Goal: Task Accomplishment & Management: Use online tool/utility

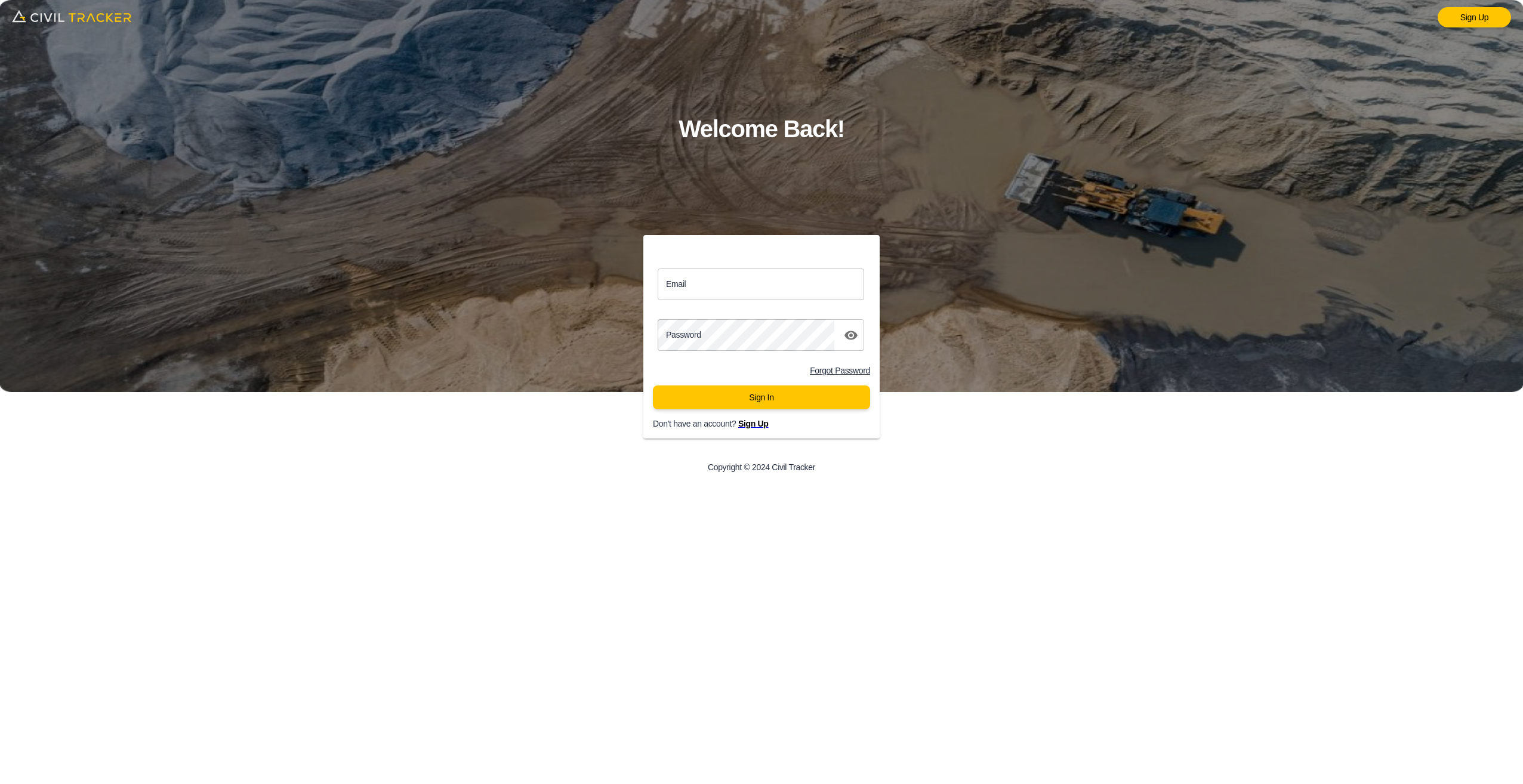
click at [728, 285] on input "Email" at bounding box center [760, 284] width 206 height 31
type input "[EMAIL_ADDRESS][DOMAIN_NAME]"
click at [743, 401] on button "Sign In" at bounding box center [762, 397] width 217 height 24
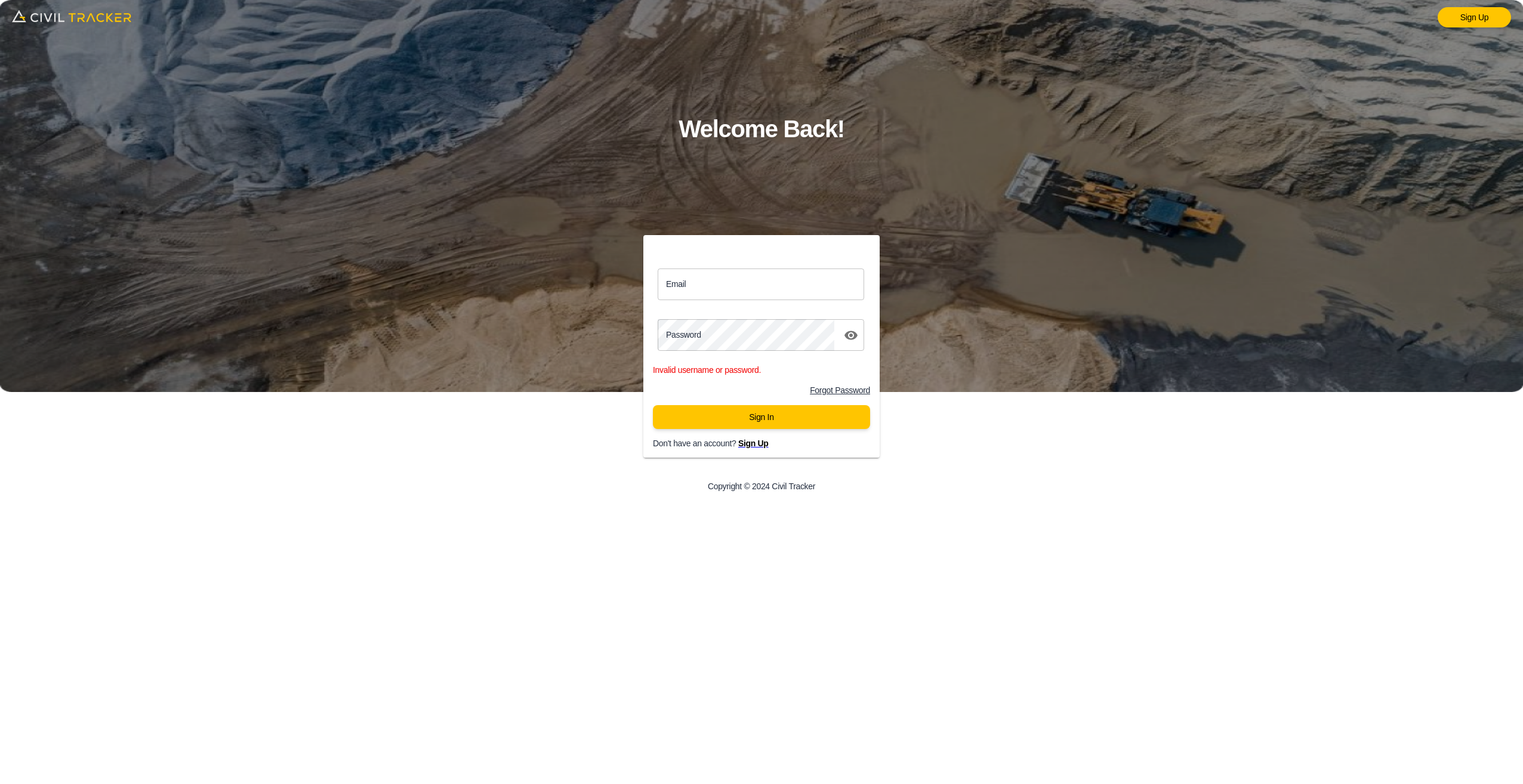
click at [719, 286] on input "Email" at bounding box center [760, 284] width 206 height 31
type input "[EMAIL_ADDRESS][DOMAIN_NAME]"
click at [853, 340] on icon "toggle password visibility" at bounding box center [851, 335] width 14 height 14
click at [760, 418] on button "Sign In" at bounding box center [762, 417] width 217 height 24
click at [762, 281] on input "Email" at bounding box center [760, 284] width 206 height 31
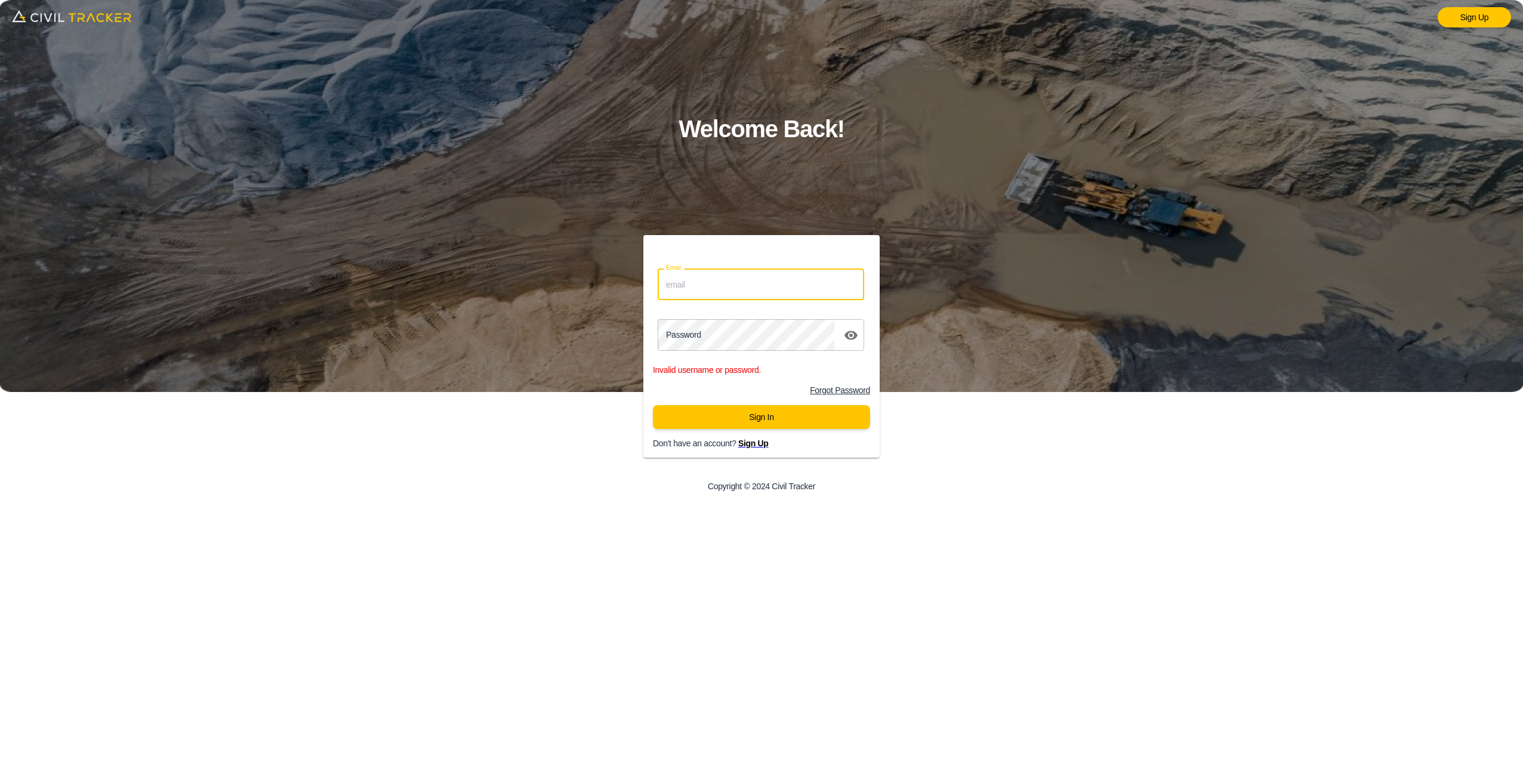
type input "[EMAIL_ADDRESS][DOMAIN_NAME]"
click at [788, 281] on input "[EMAIL_ADDRESS][DOMAIN_NAME]" at bounding box center [760, 284] width 206 height 31
click at [653, 405] on button "Sign In" at bounding box center [762, 417] width 217 height 24
click at [630, 342] on div "Email info@waterlineresources.com Email Password password Invalid username or p…" at bounding box center [762, 346] width 265 height 223
click at [855, 336] on icon "toggle password visibility" at bounding box center [851, 335] width 13 height 9
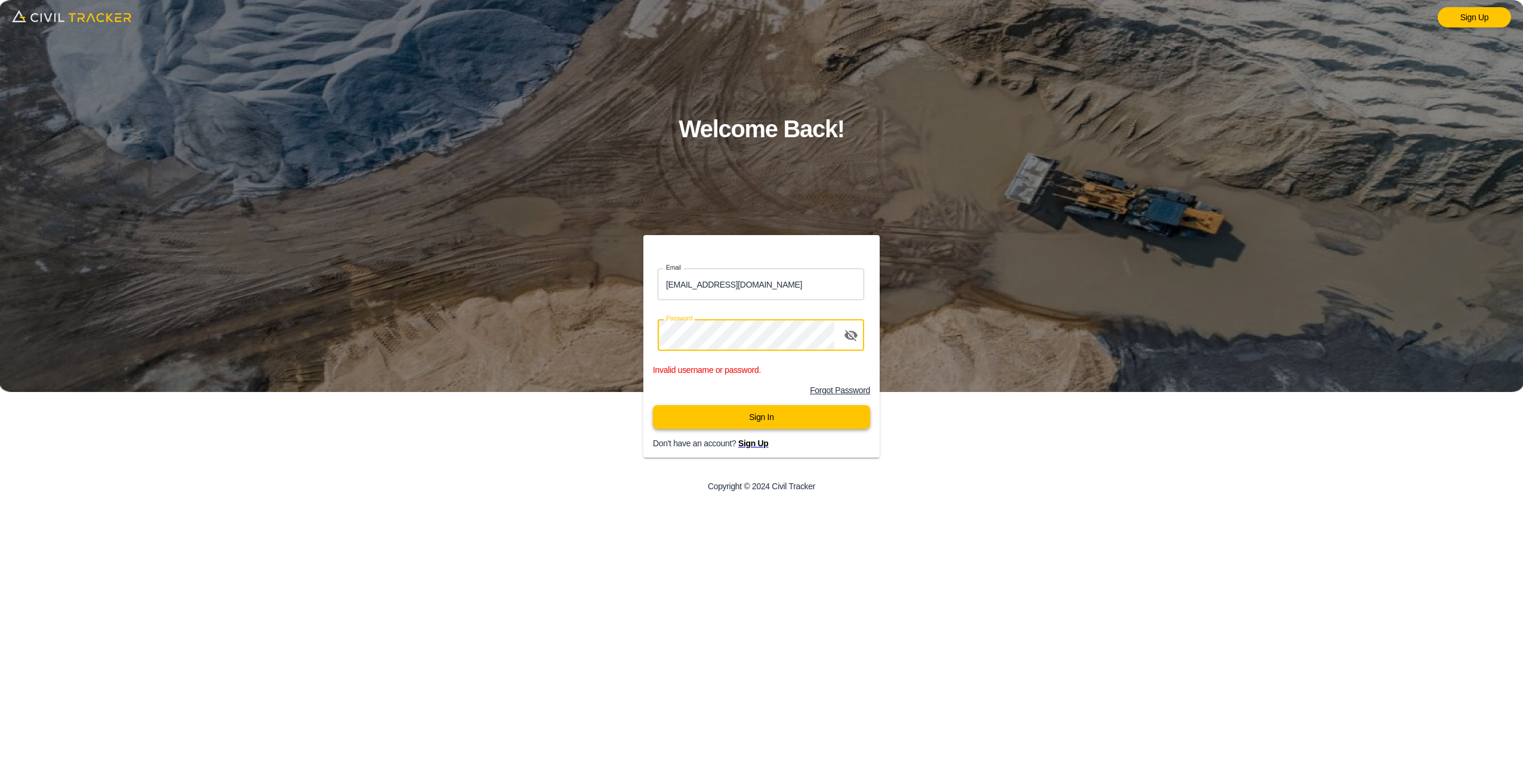
click at [755, 415] on button "Sign In" at bounding box center [762, 417] width 217 height 24
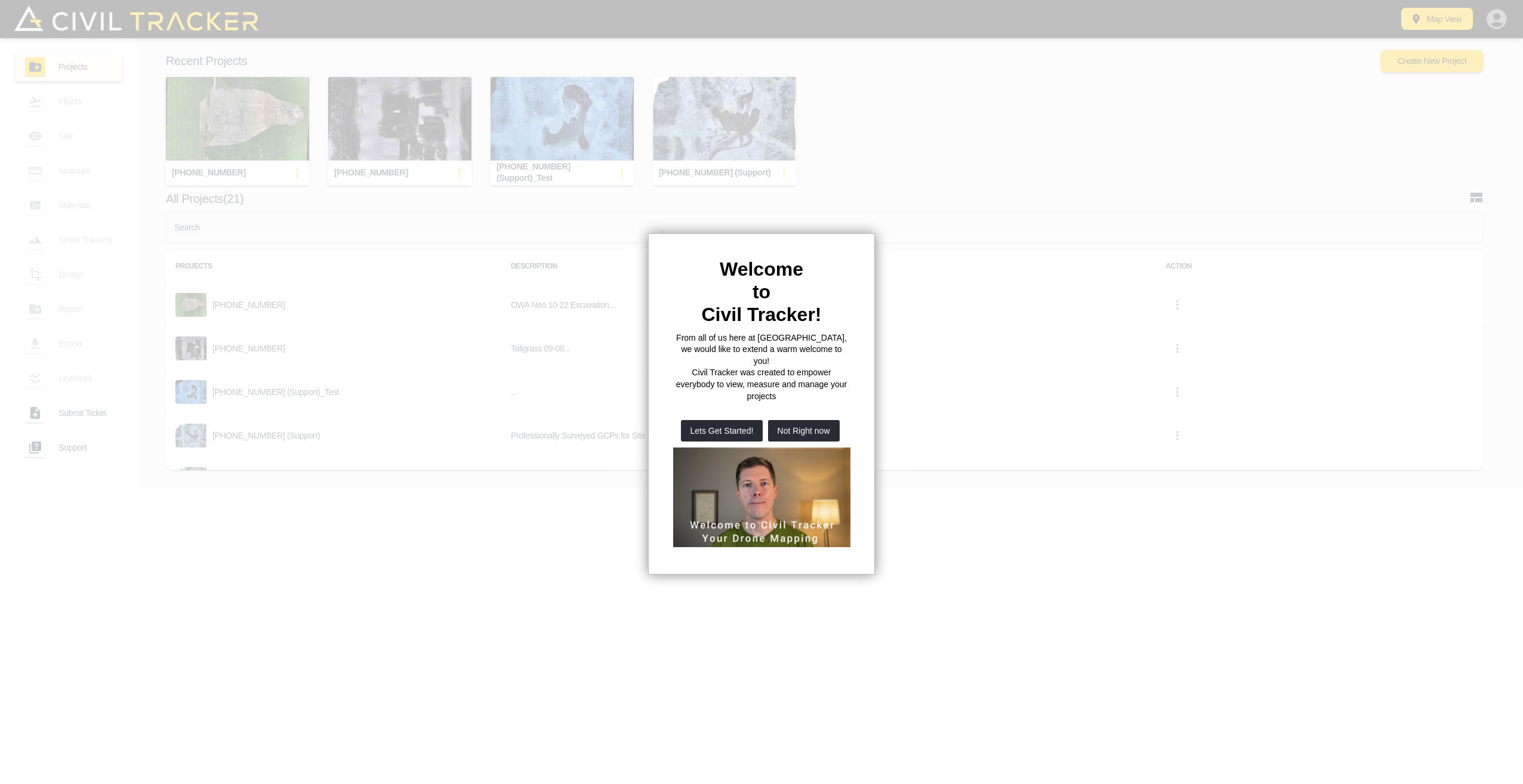
click at [596, 533] on div at bounding box center [762, 392] width 1523 height 784
click at [808, 420] on button "Not Right now" at bounding box center [804, 431] width 71 height 22
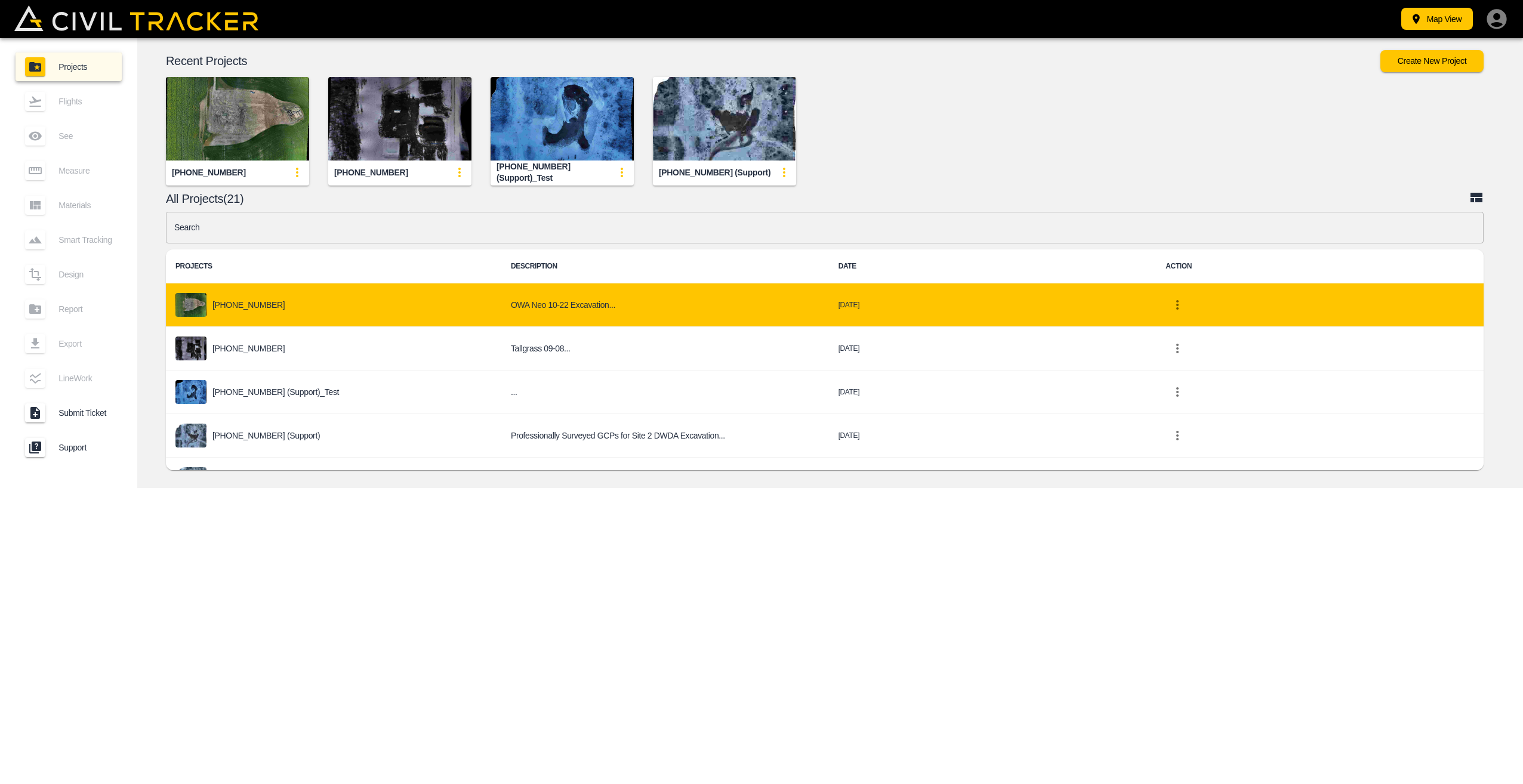
click at [235, 305] on p "[PHONE_NUMBER]" at bounding box center [248, 305] width 72 height 10
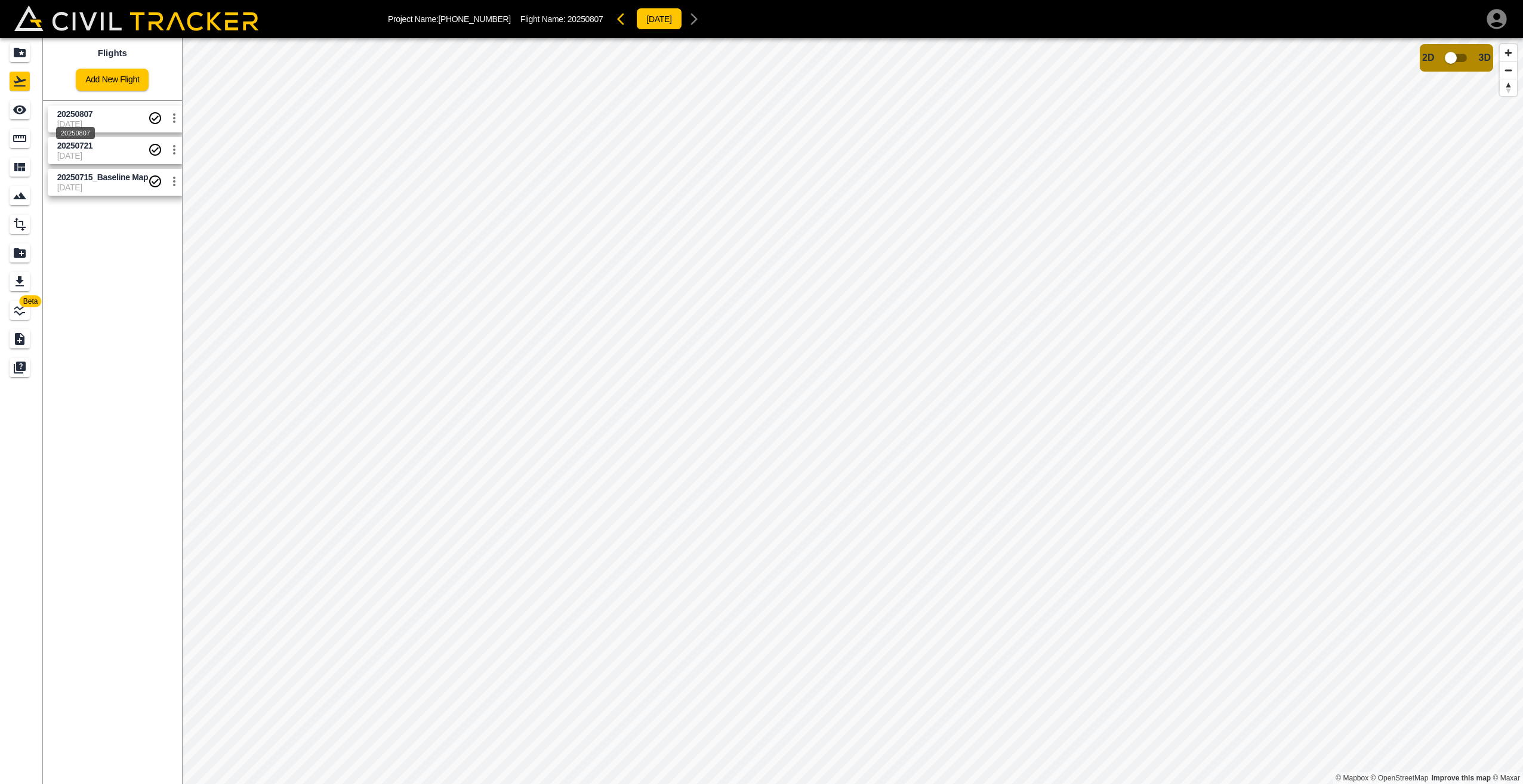
click at [86, 115] on span "20250807" at bounding box center [75, 114] width 36 height 10
click at [87, 115] on span "20250807" at bounding box center [75, 114] width 36 height 10
click at [167, 114] on icon "settings" at bounding box center [174, 118] width 14 height 14
click at [172, 116] on div at bounding box center [762, 392] width 1523 height 784
click at [81, 119] on span "2025-08-07" at bounding box center [103, 124] width 91 height 10
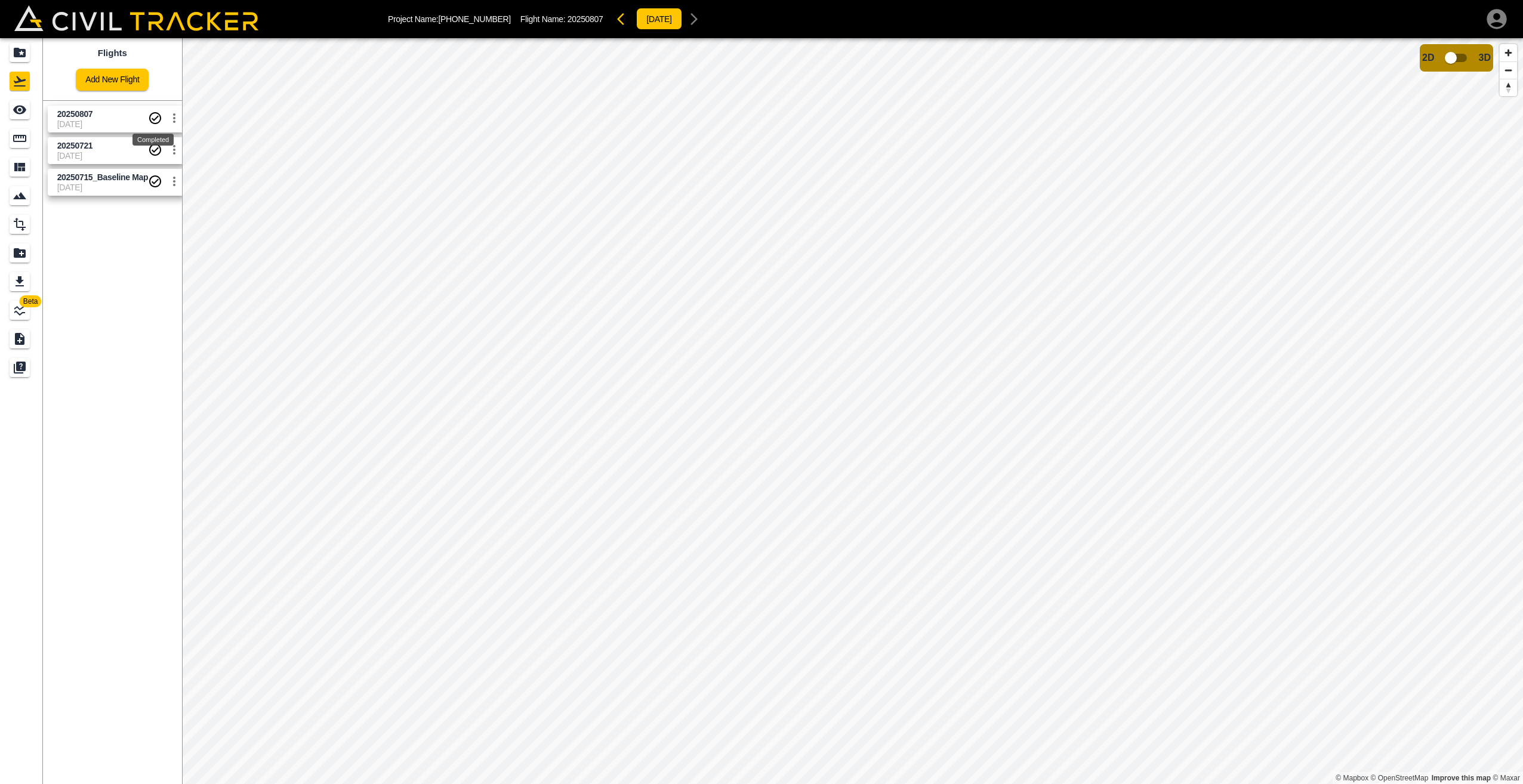
click at [154, 121] on icon "Completed" at bounding box center [155, 118] width 14 height 14
click at [107, 119] on span "2025-08-07" at bounding box center [103, 124] width 91 height 10
drag, startPoint x: 107, startPoint y: 119, endPoint x: 89, endPoint y: 118, distance: 18.0
click at [89, 118] on span "20250807" at bounding box center [75, 114] width 36 height 10
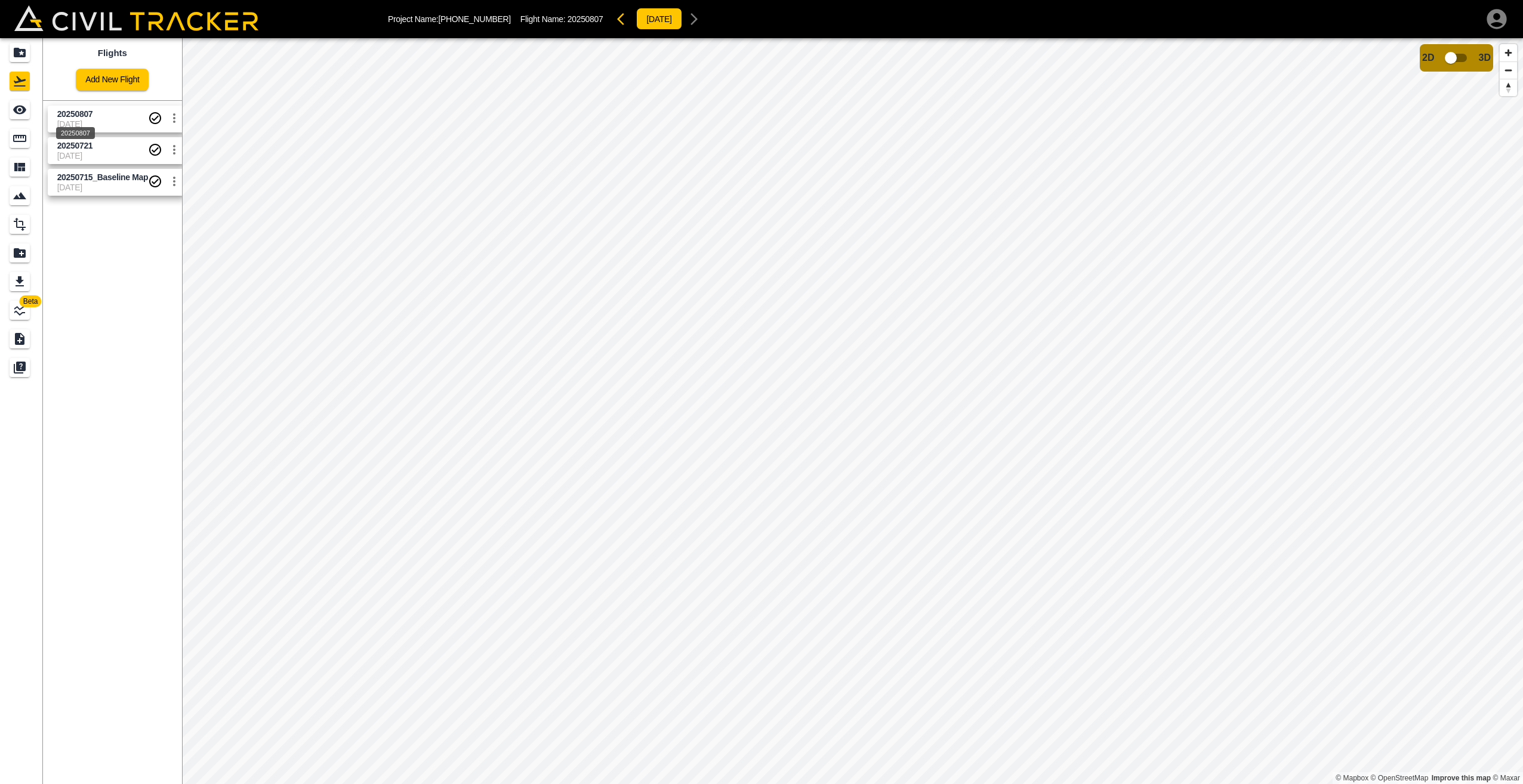
click at [89, 118] on span "20250807" at bounding box center [75, 114] width 36 height 10
click at [87, 150] on div "20250721" at bounding box center [75, 161] width 41 height 22
click at [86, 113] on span "20250807" at bounding box center [75, 114] width 36 height 10
click at [15, 110] on icon "See" at bounding box center [19, 110] width 13 height 9
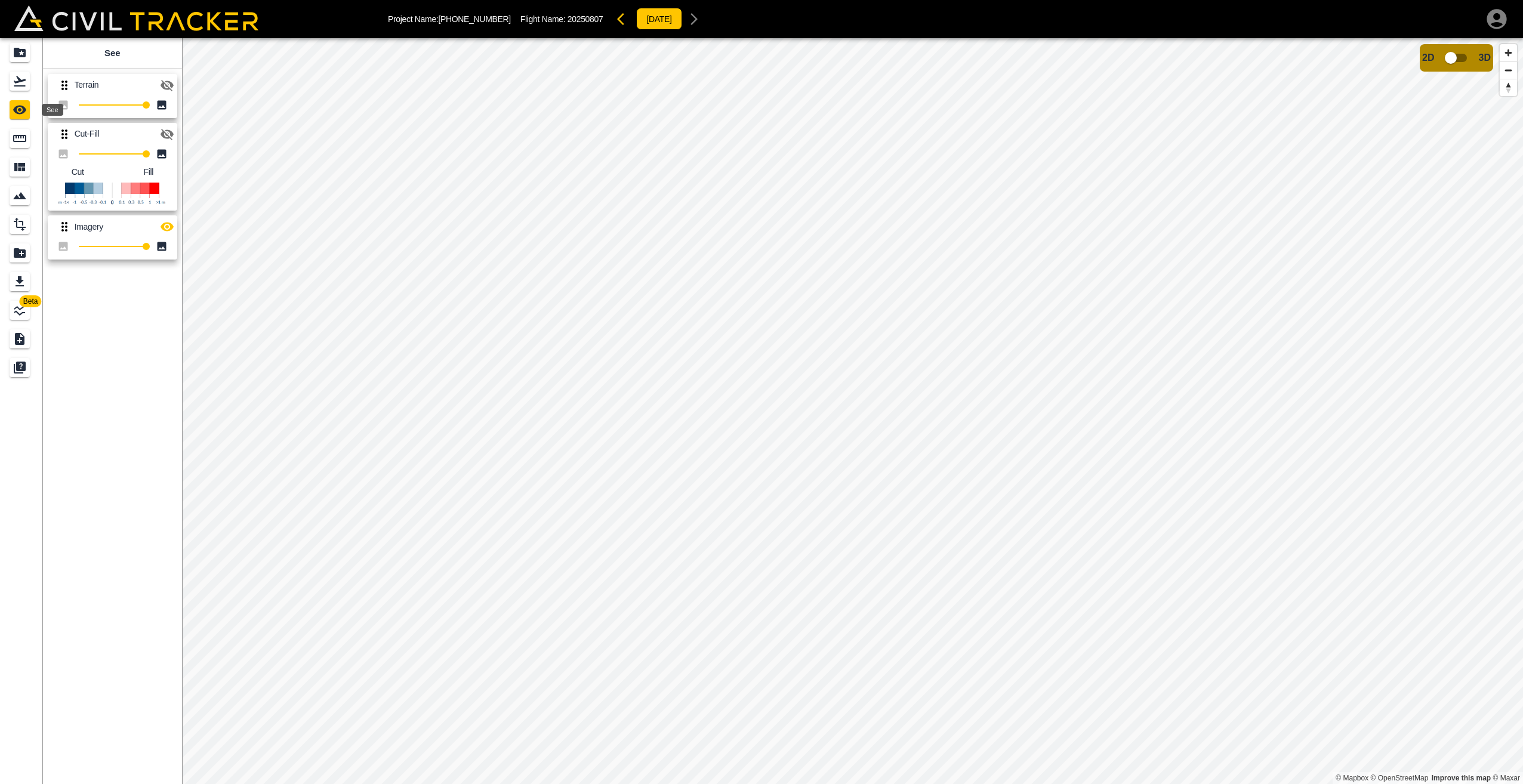
click at [15, 110] on icon "See" at bounding box center [19, 110] width 13 height 9
click at [17, 139] on icon "Measure" at bounding box center [19, 138] width 14 height 14
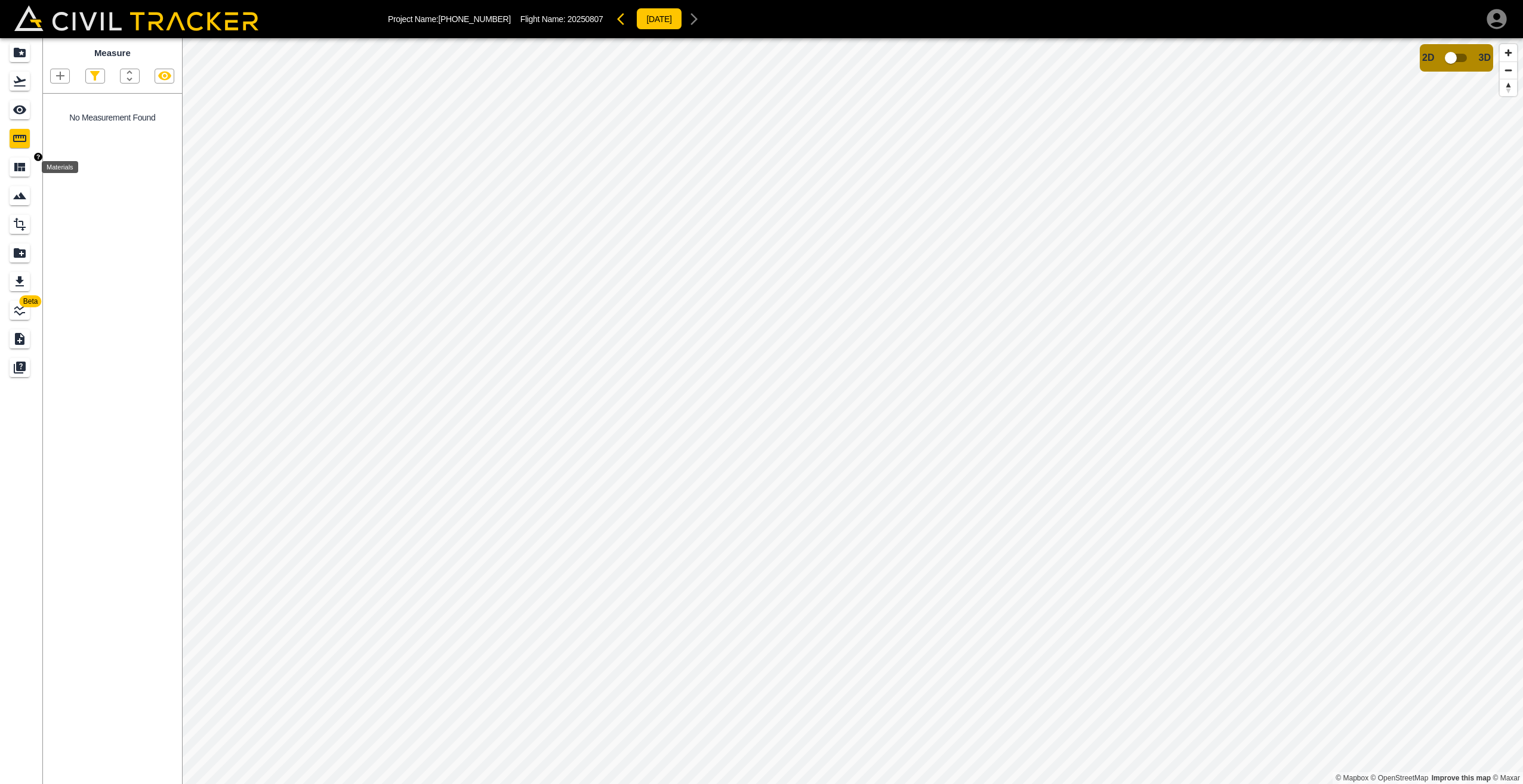
click at [18, 167] on icon "Materials" at bounding box center [19, 167] width 14 height 14
click at [17, 194] on icon "Smart Tracking" at bounding box center [19, 195] width 14 height 14
click at [20, 253] on icon "Report" at bounding box center [19, 253] width 12 height 10
click at [124, 118] on p "Stockpile Report" at bounding box center [116, 117] width 69 height 10
click at [18, 225] on icon "Design" at bounding box center [19, 224] width 14 height 14
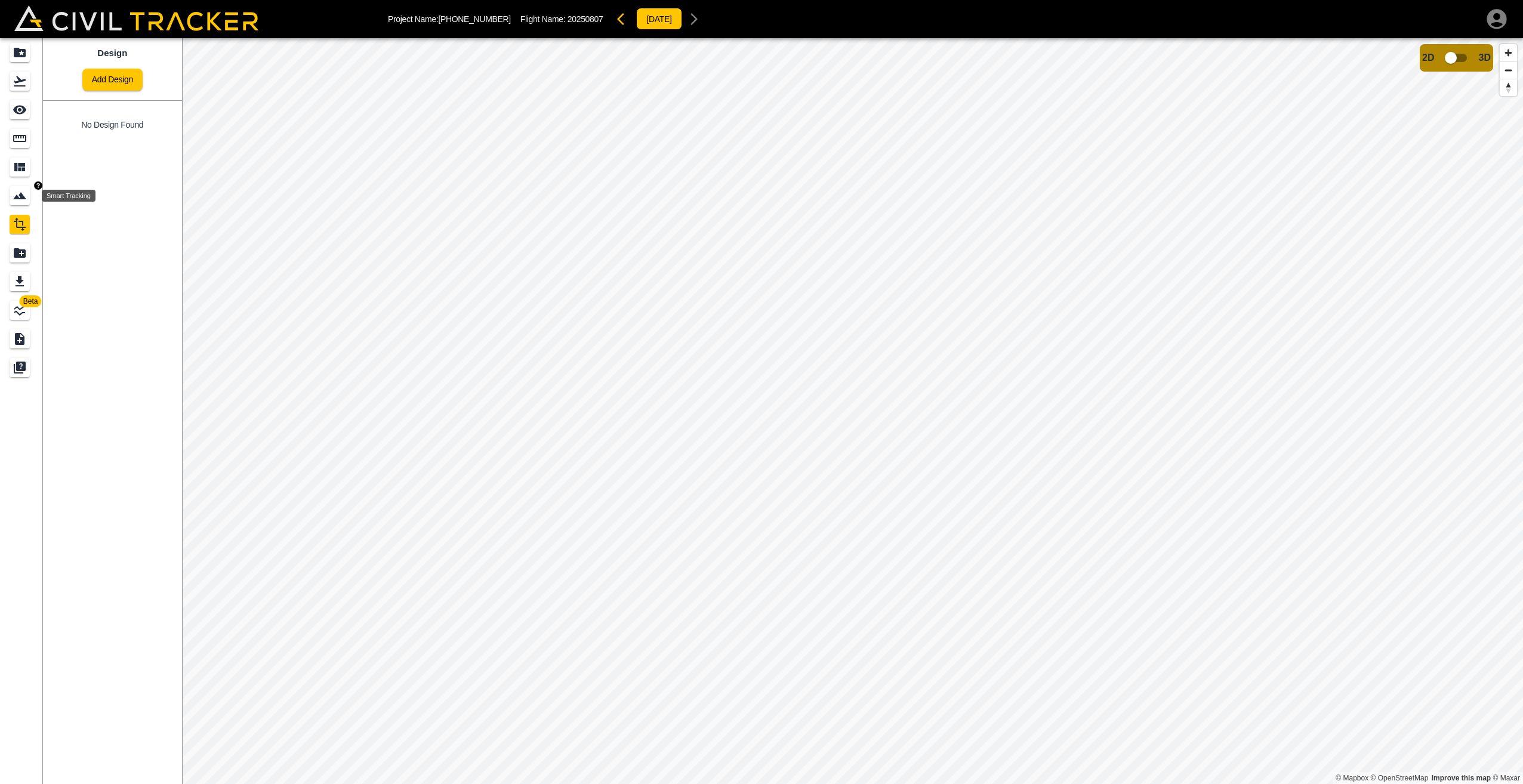
click at [17, 191] on icon "Smart Tracking" at bounding box center [19, 195] width 14 height 14
click at [124, 73] on icon "button" at bounding box center [121, 75] width 12 height 12
click at [119, 76] on div at bounding box center [762, 392] width 1523 height 784
click at [19, 166] on icon "Materials" at bounding box center [19, 167] width 10 height 9
click at [16, 135] on icon "Measure" at bounding box center [19, 138] width 13 height 7
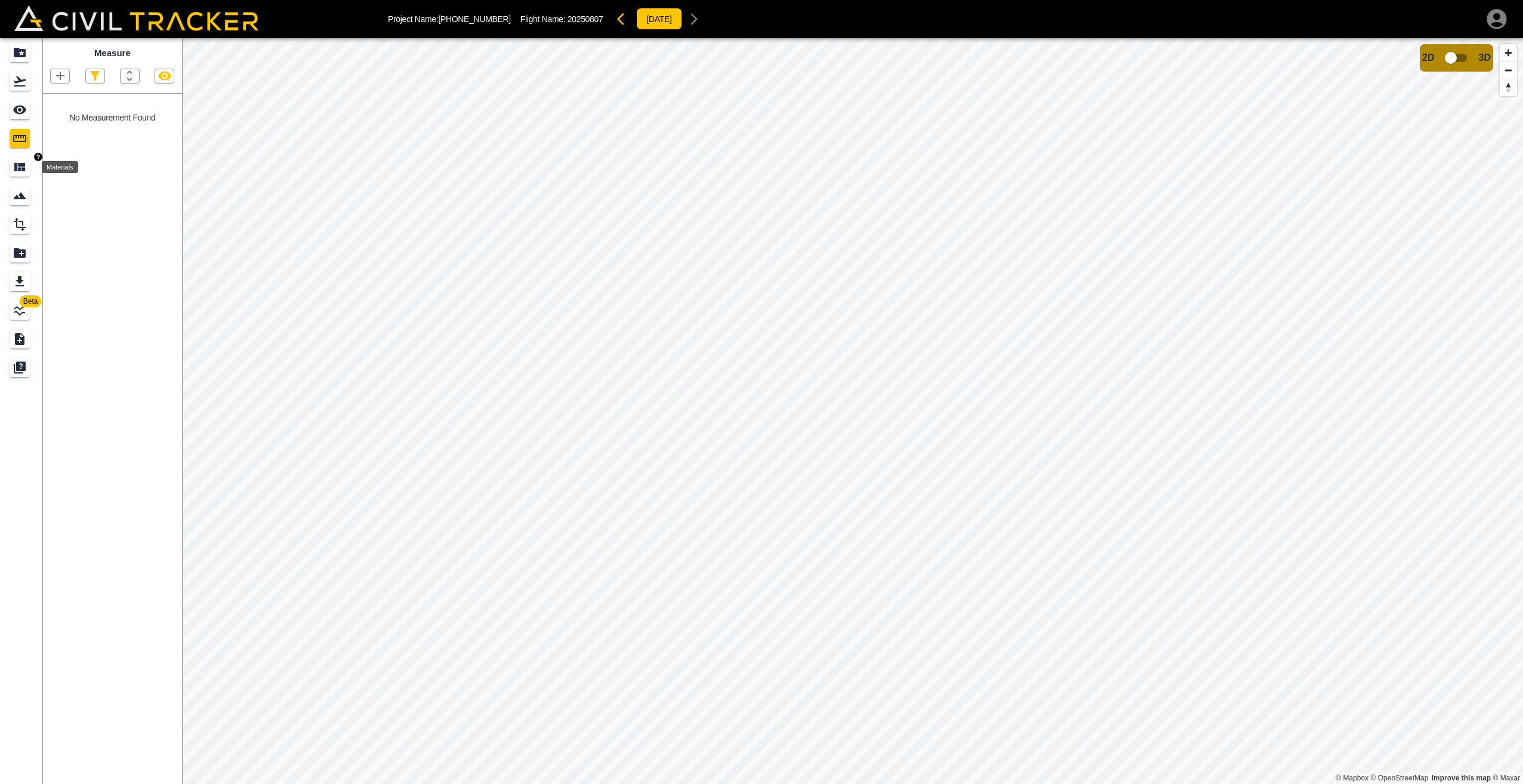
click at [19, 167] on icon "Materials" at bounding box center [19, 167] width 10 height 9
click at [19, 140] on icon "Measure" at bounding box center [19, 138] width 14 height 14
click at [18, 107] on icon "See" at bounding box center [19, 110] width 13 height 9
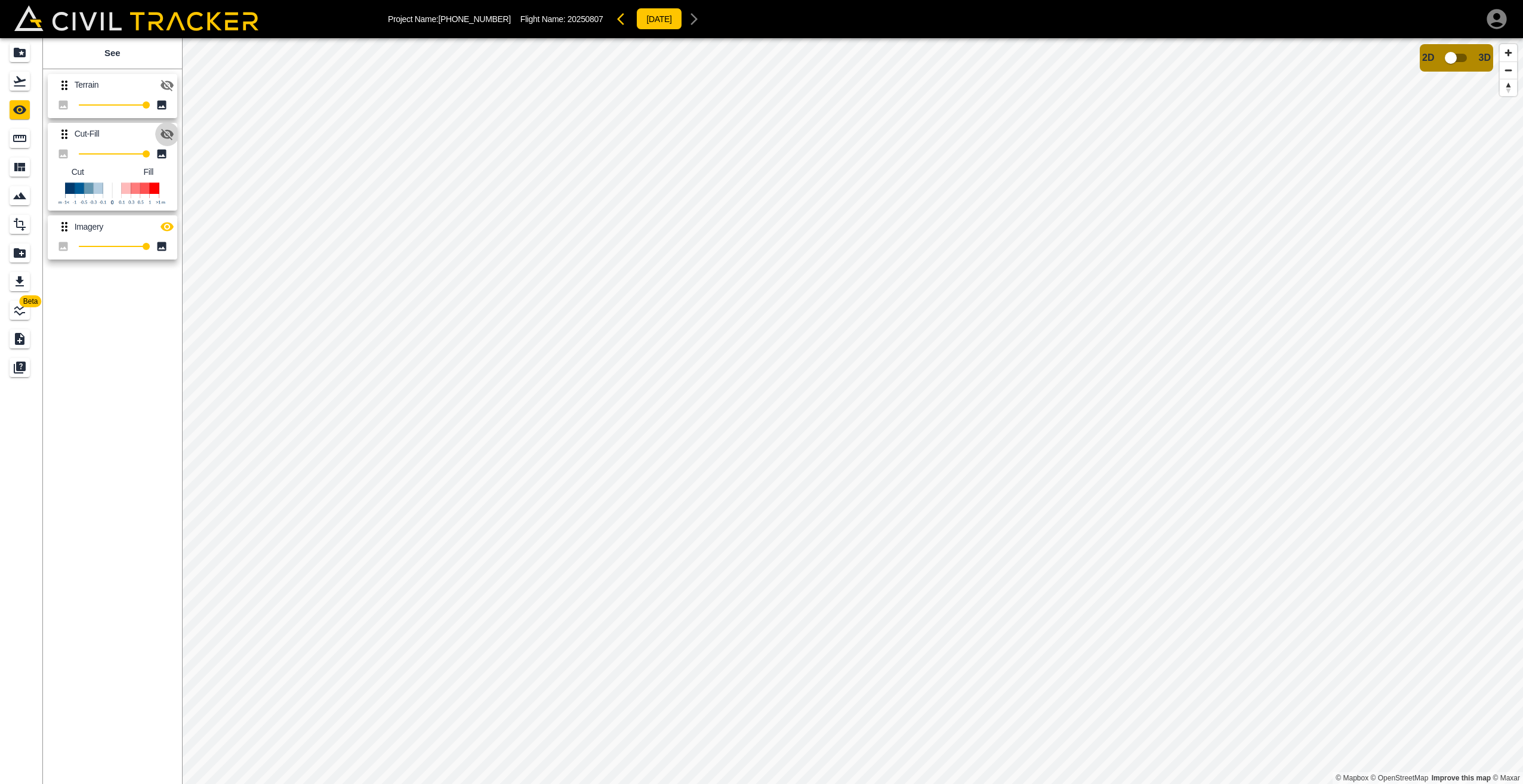
click at [166, 133] on icon "button" at bounding box center [167, 134] width 13 height 11
click at [166, 133] on icon "button" at bounding box center [167, 134] width 14 height 14
click at [165, 84] on icon "button" at bounding box center [167, 85] width 14 height 14
click at [168, 225] on icon "button" at bounding box center [167, 226] width 14 height 14
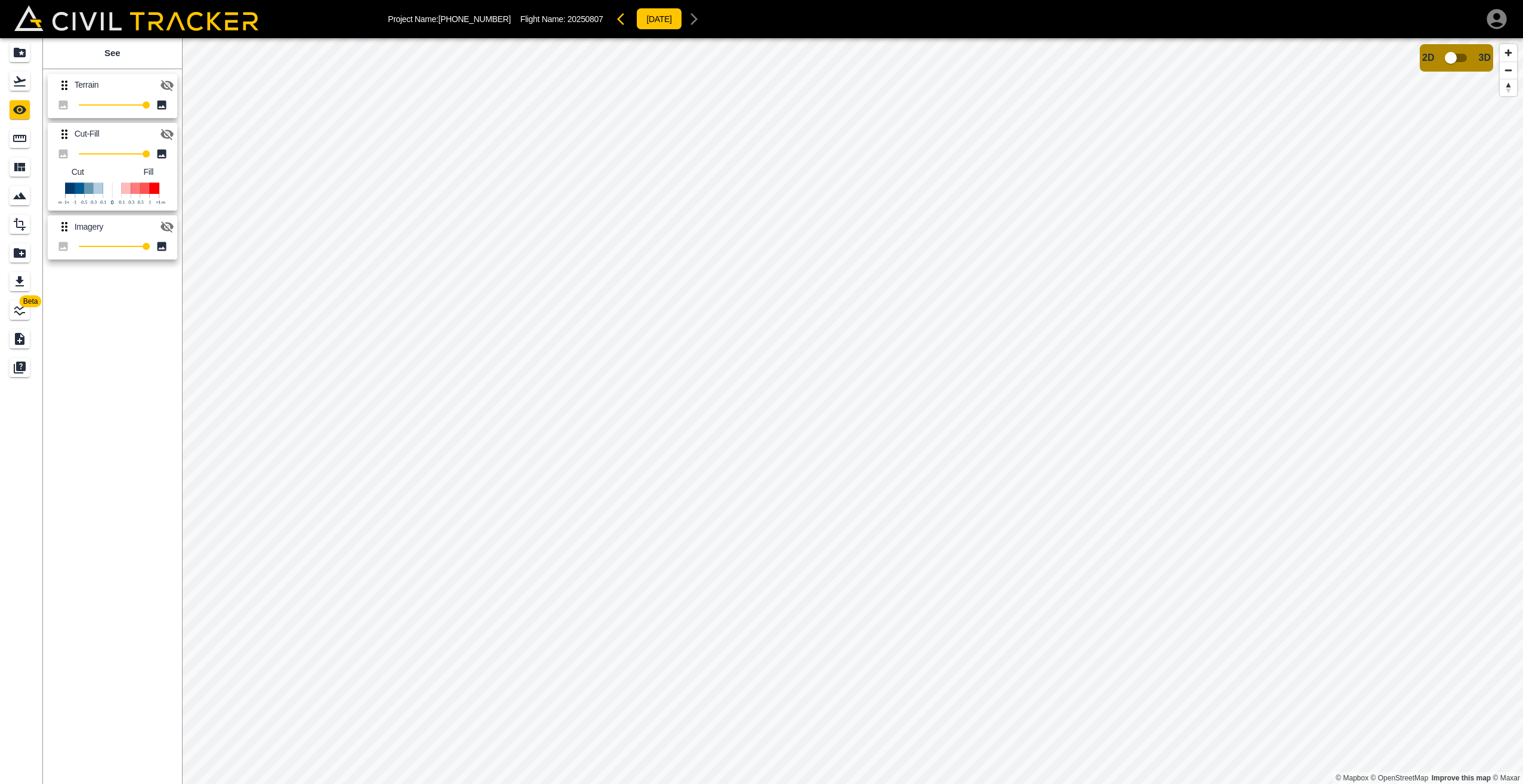
click at [167, 227] on icon "button" at bounding box center [167, 226] width 14 height 14
click at [18, 142] on icon "Measure" at bounding box center [19, 138] width 13 height 7
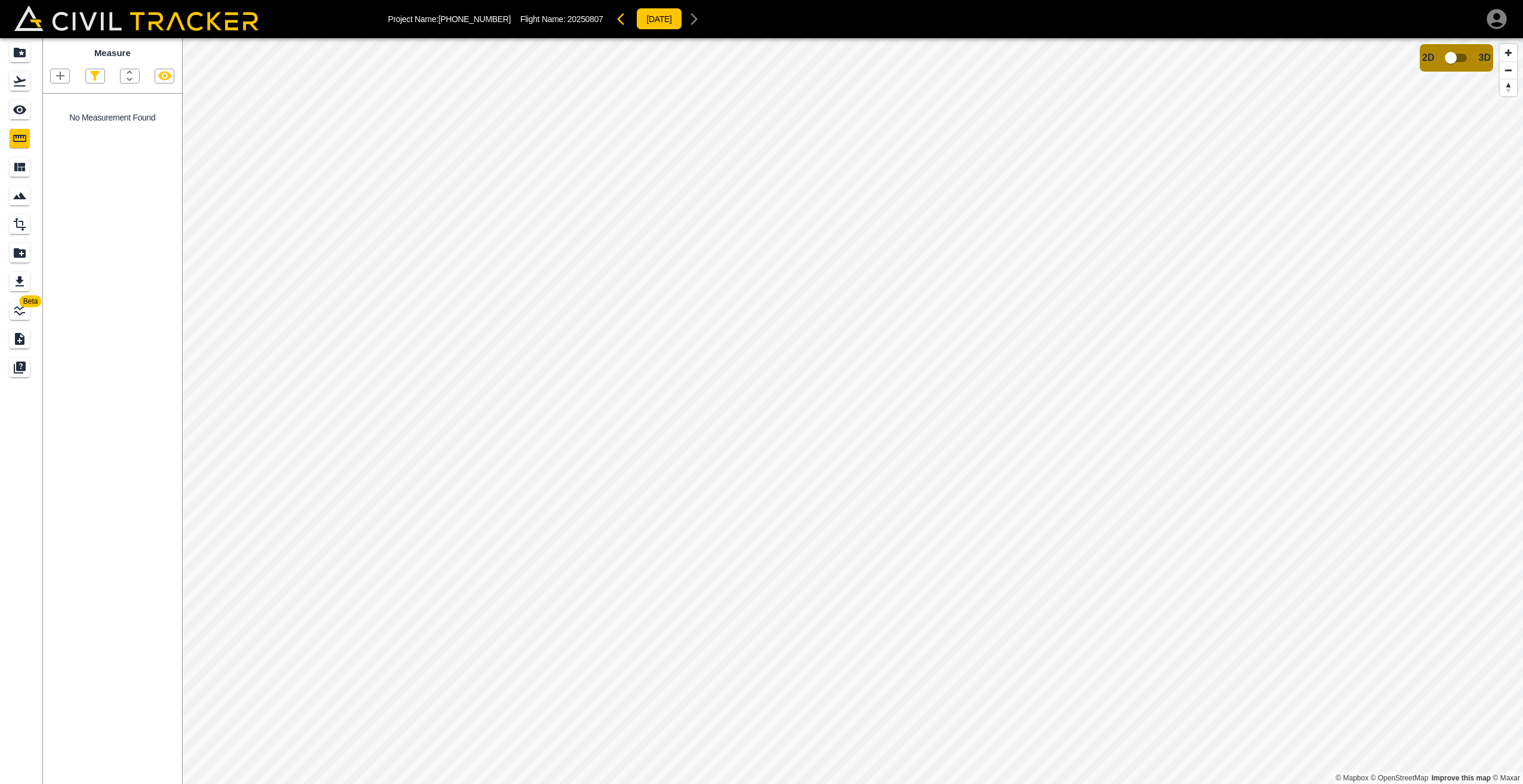
click at [128, 73] on icon "button" at bounding box center [130, 75] width 6 height 10
click at [128, 73] on div at bounding box center [762, 392] width 1523 height 784
click at [62, 76] on icon "button" at bounding box center [60, 76] width 9 height 9
click at [52, 135] on p "Polygon" at bounding box center [57, 133] width 29 height 10
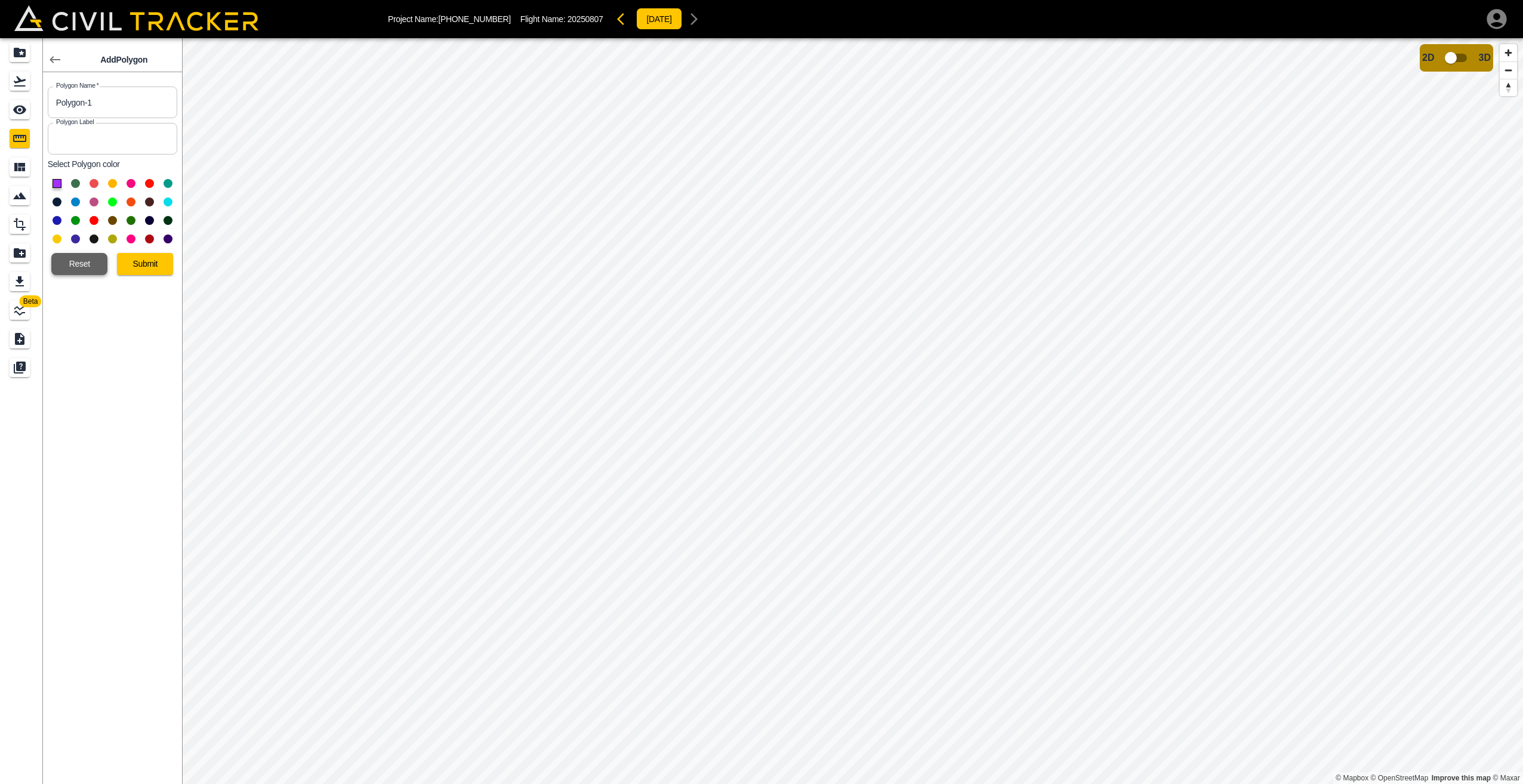
click at [73, 263] on button "Reset" at bounding box center [79, 264] width 56 height 22
click at [87, 262] on button "Reset" at bounding box center [79, 264] width 56 height 22
click at [56, 59] on icon "button" at bounding box center [54, 60] width 10 height 7
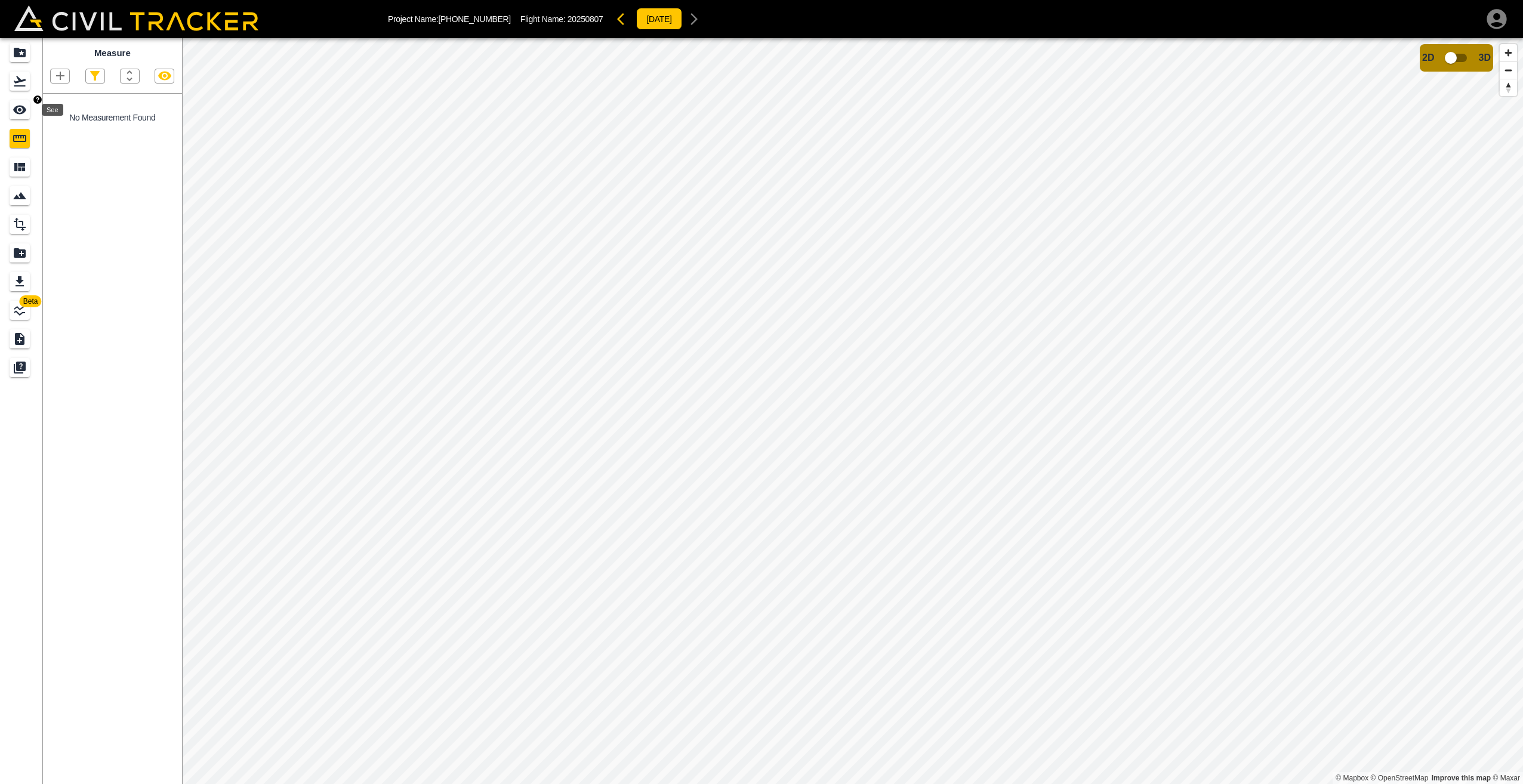
click at [20, 108] on icon "See" at bounding box center [19, 110] width 14 height 14
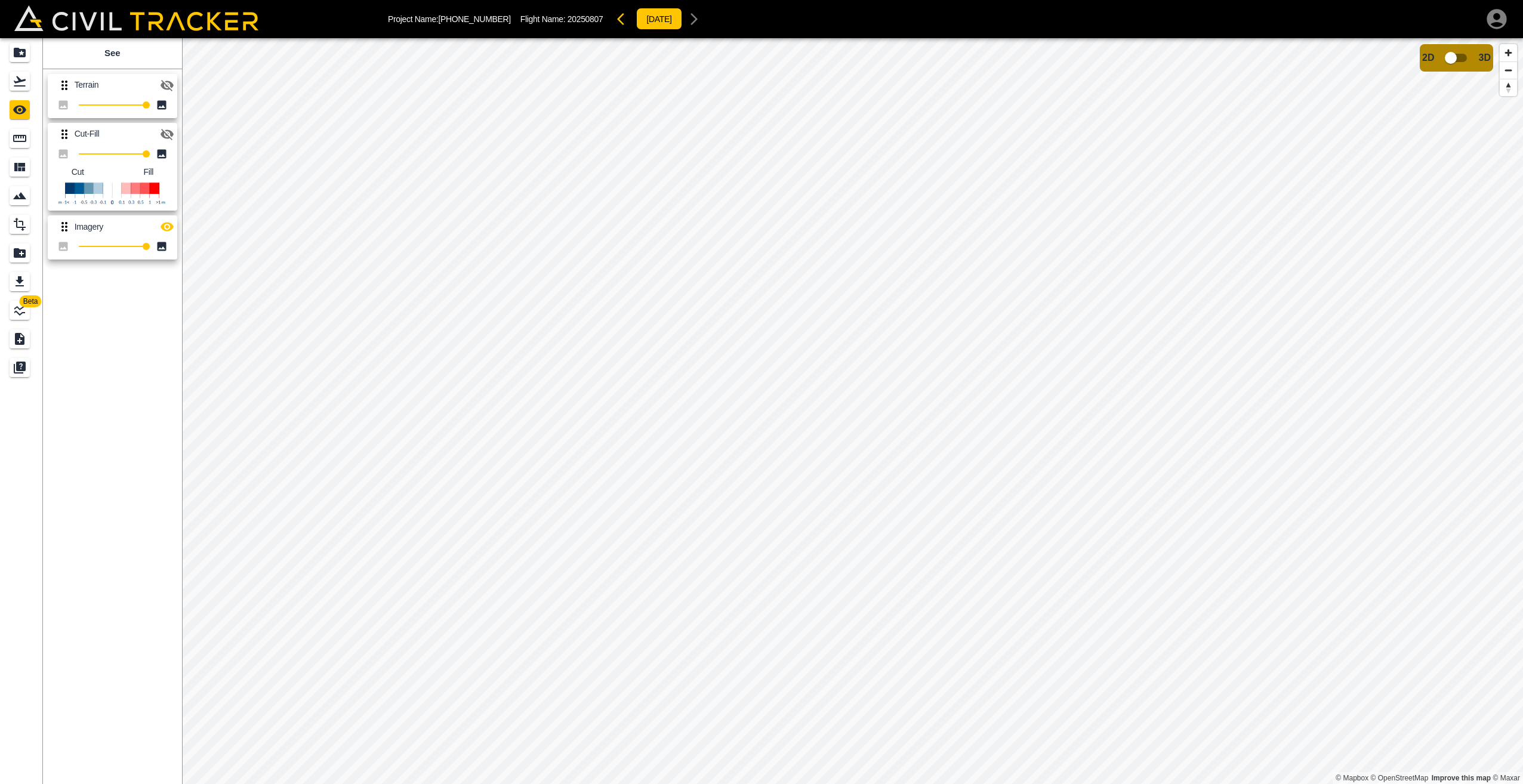
click at [167, 86] on icon "button" at bounding box center [167, 86] width 13 height 11
click at [164, 134] on icon "button" at bounding box center [167, 134] width 13 height 11
click at [162, 87] on icon "button" at bounding box center [167, 85] width 13 height 9
click at [167, 131] on icon "button" at bounding box center [167, 134] width 14 height 14
click at [20, 84] on icon "Flights" at bounding box center [19, 81] width 14 height 14
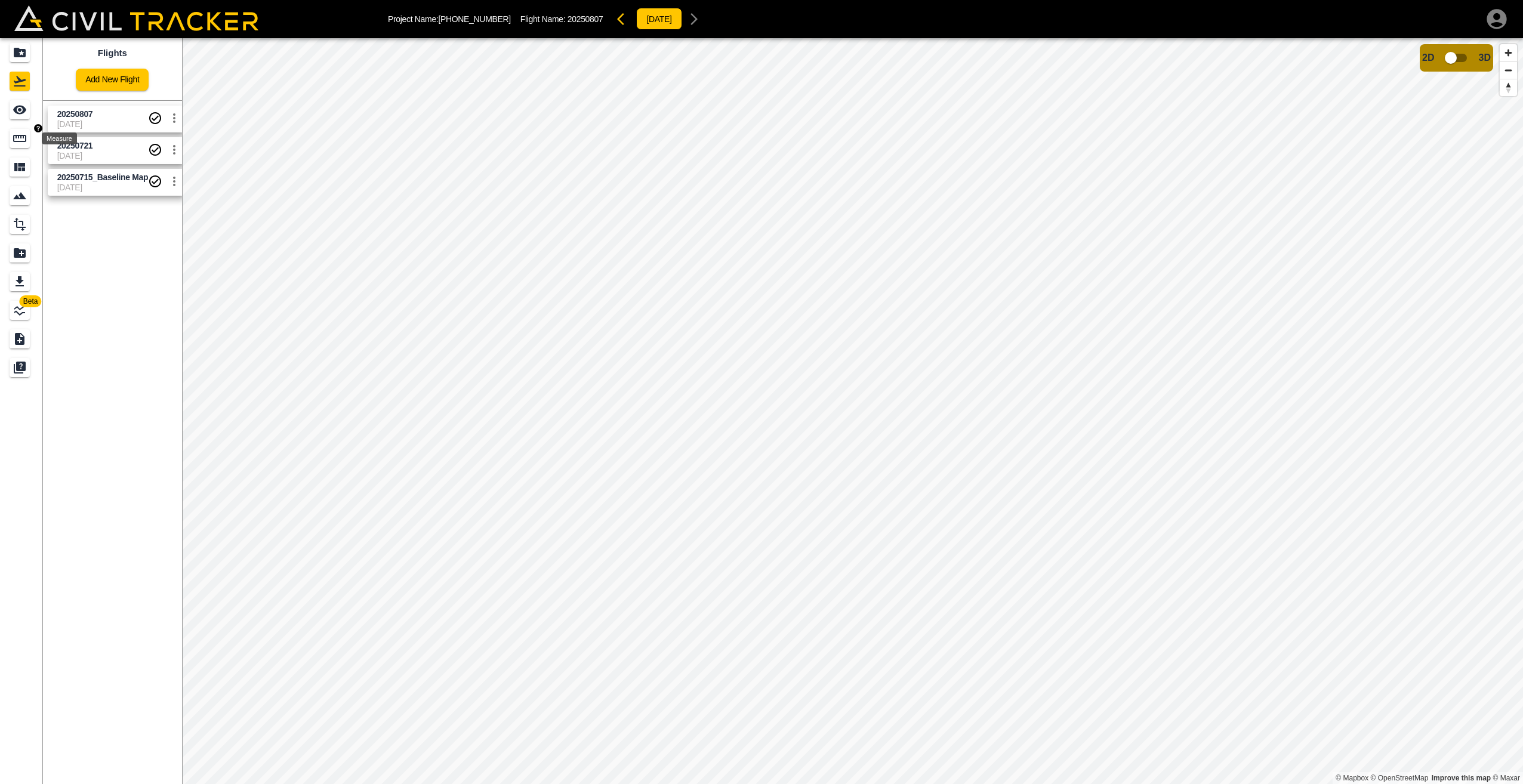
click at [22, 140] on icon "Measure" at bounding box center [19, 138] width 14 height 14
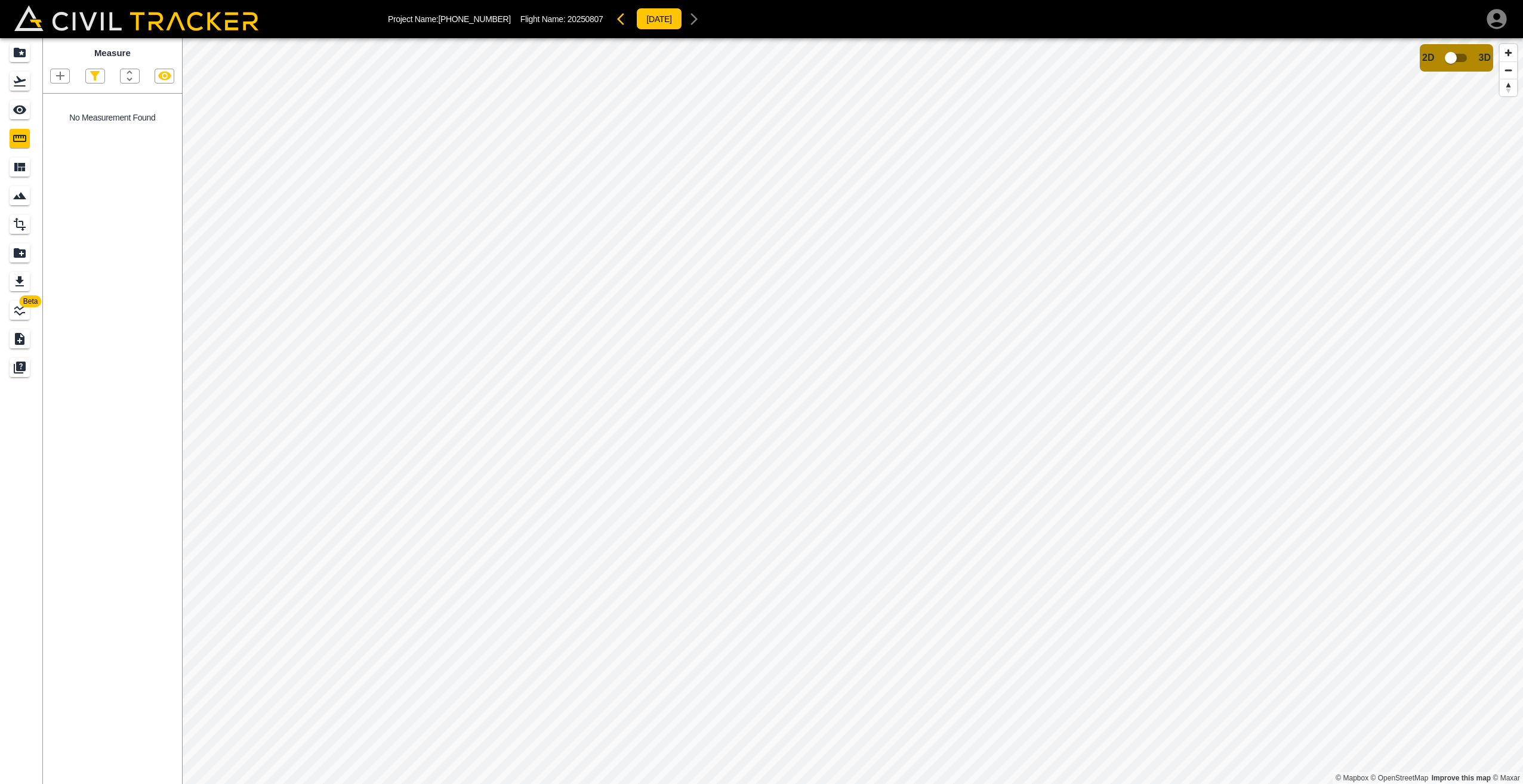
click at [58, 73] on icon "button" at bounding box center [60, 76] width 14 height 14
click at [67, 128] on p "Polygon" at bounding box center [57, 133] width 29 height 10
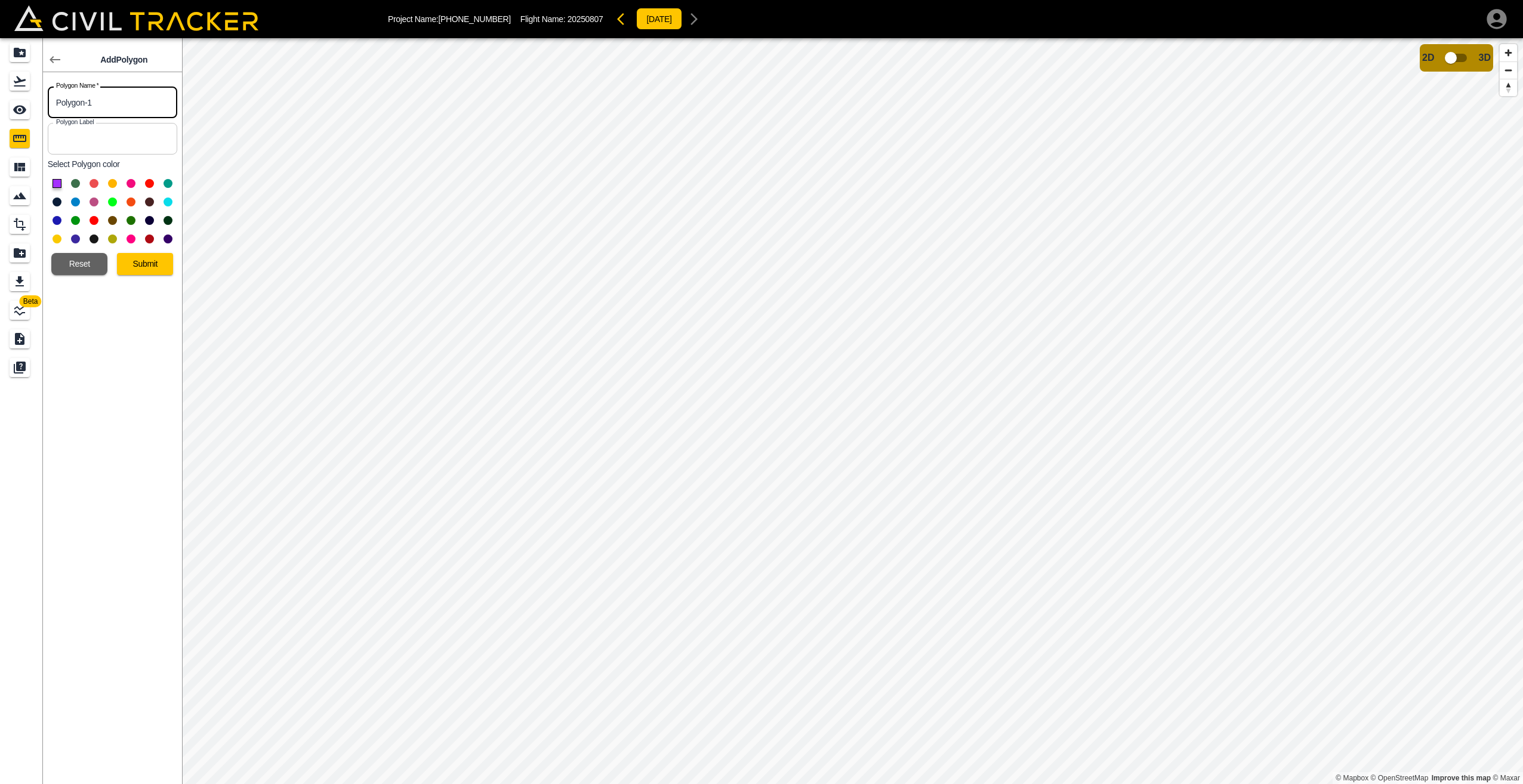
drag, startPoint x: 103, startPoint y: 105, endPoint x: 50, endPoint y: 104, distance: 53.0
click at [50, 104] on input "Polygon-1" at bounding box center [113, 102] width 129 height 31
type input "EX-04"
click at [130, 222] on button at bounding box center [131, 220] width 9 height 9
click at [141, 267] on button "Submit" at bounding box center [145, 264] width 56 height 22
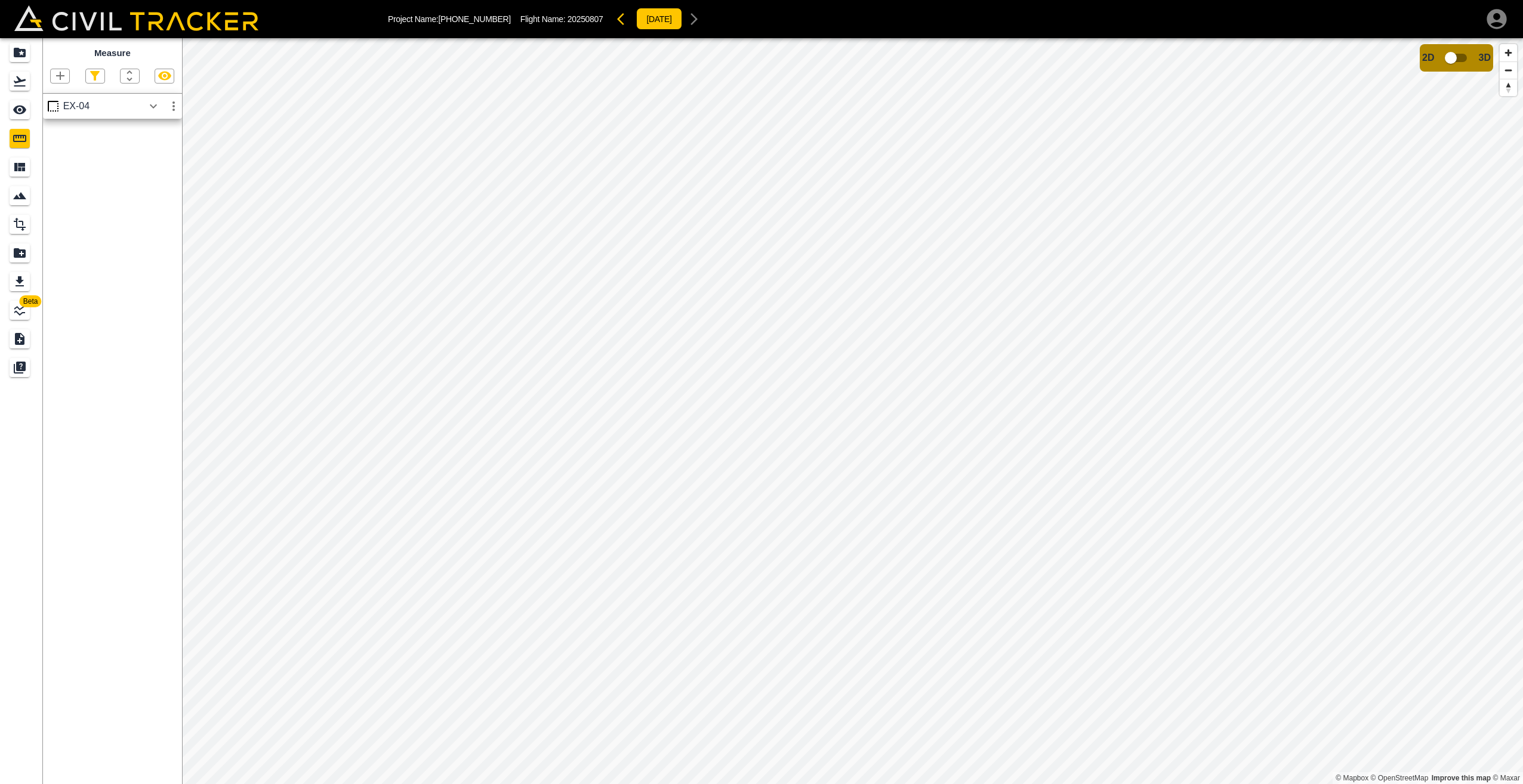
click at [151, 106] on icon "button" at bounding box center [153, 106] width 14 height 14
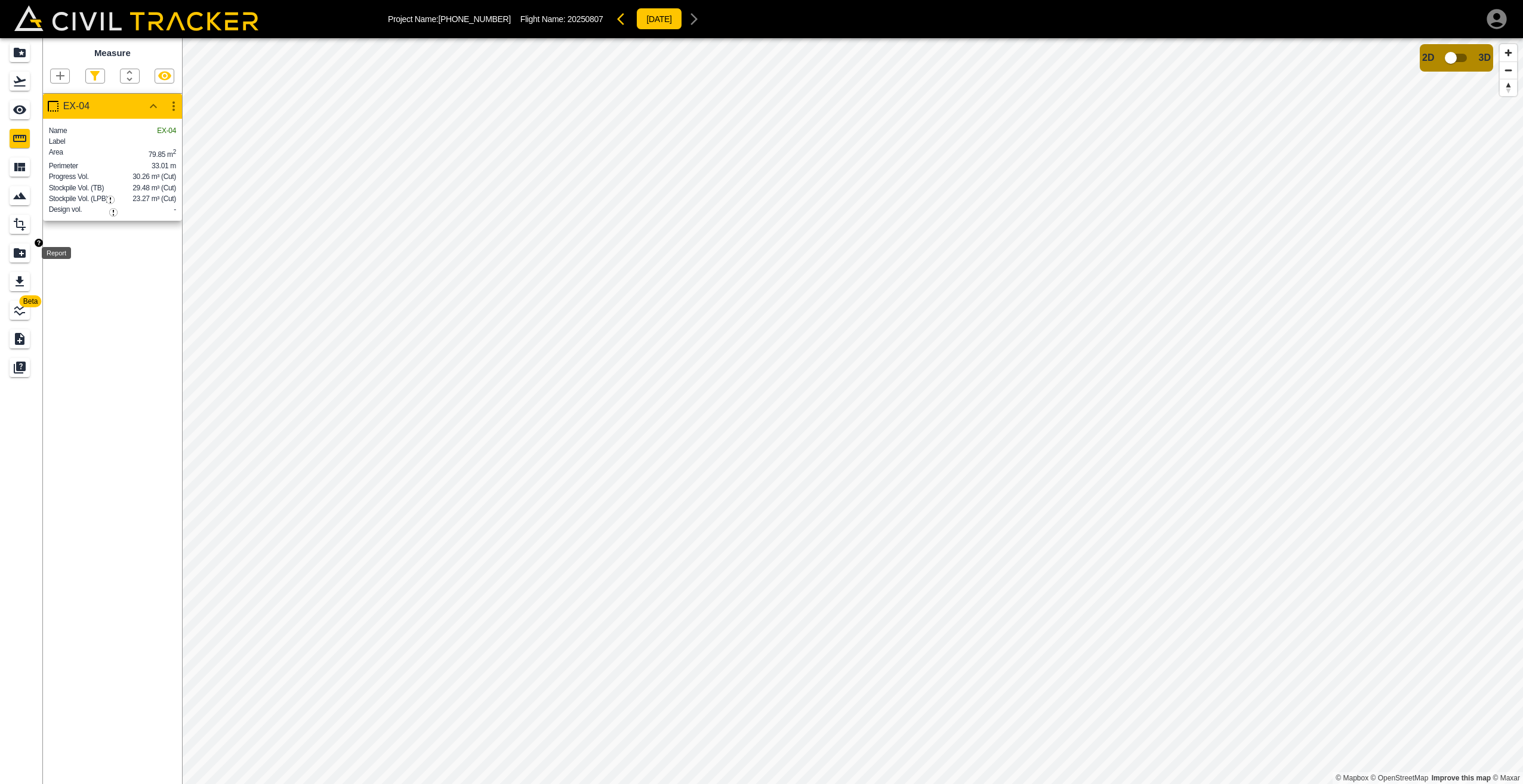
click at [20, 252] on icon "Report" at bounding box center [19, 253] width 12 height 10
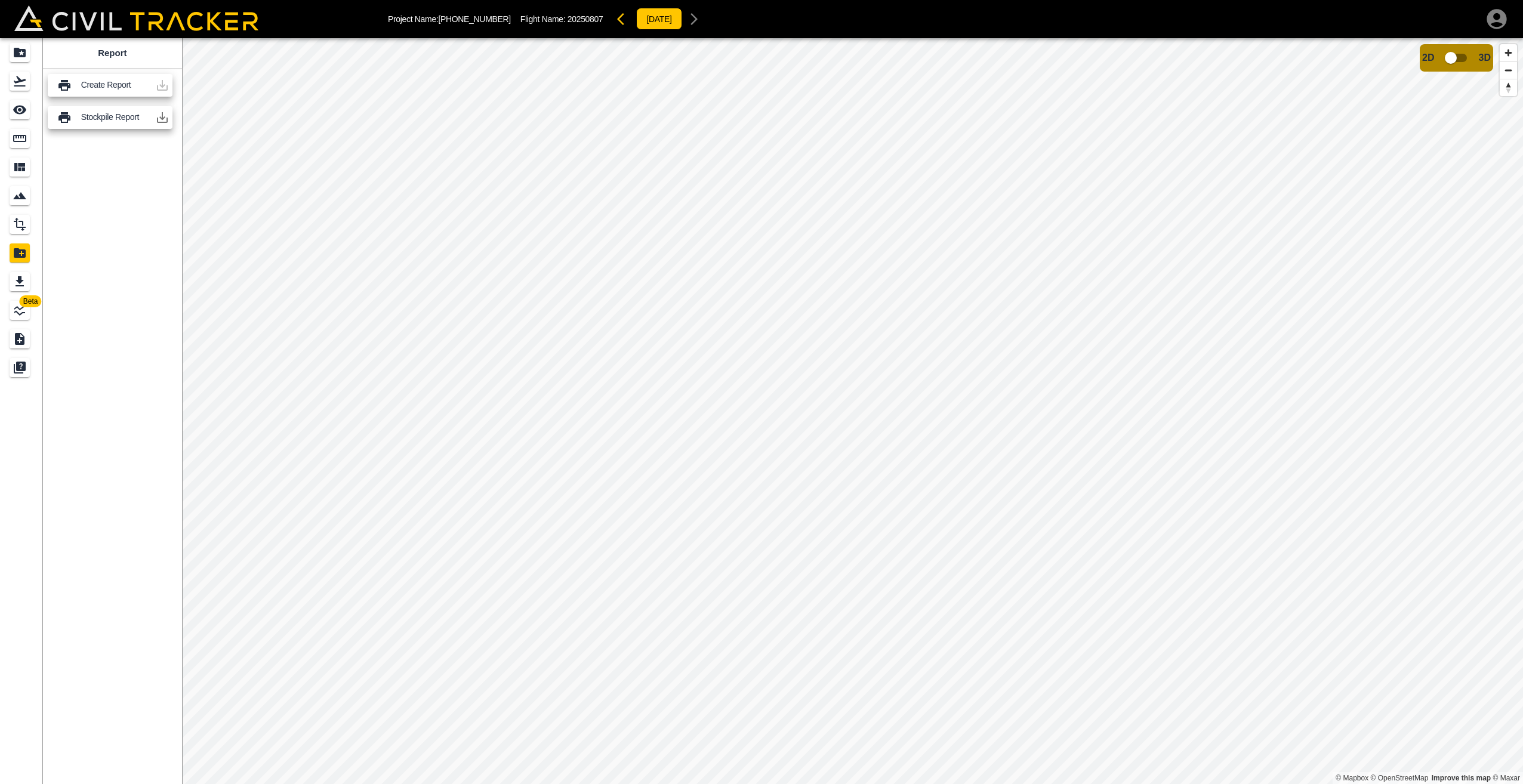
click at [164, 114] on icon "button" at bounding box center [162, 117] width 14 height 14
click at [164, 116] on icon "button" at bounding box center [162, 117] width 14 height 14
click at [64, 119] on icon at bounding box center [64, 117] width 14 height 14
click at [20, 116] on icon "See" at bounding box center [19, 110] width 14 height 14
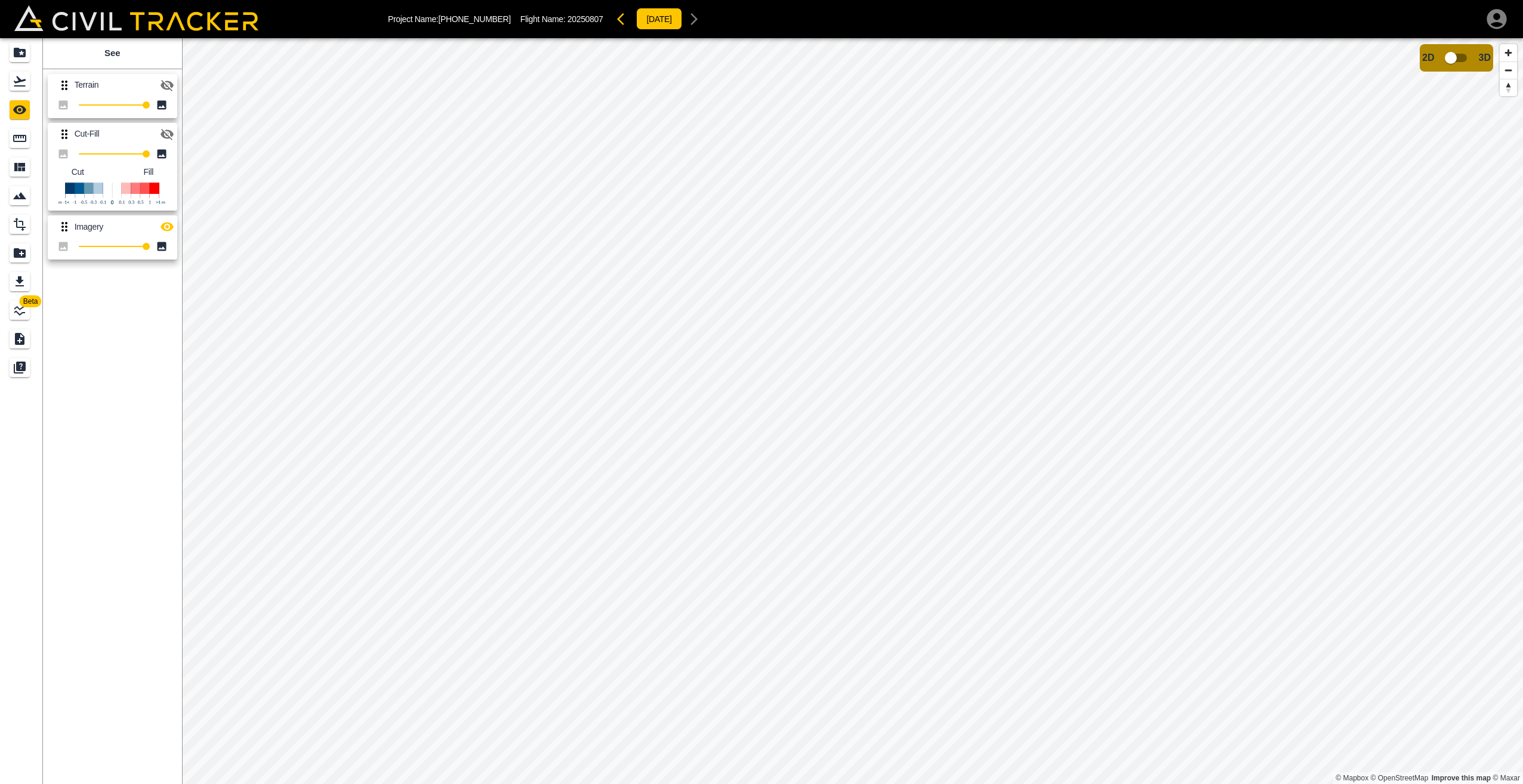
click at [166, 136] on icon "button" at bounding box center [167, 134] width 14 height 14
click at [169, 134] on icon "button" at bounding box center [167, 134] width 14 height 14
click at [15, 137] on icon "Measure" at bounding box center [19, 138] width 14 height 14
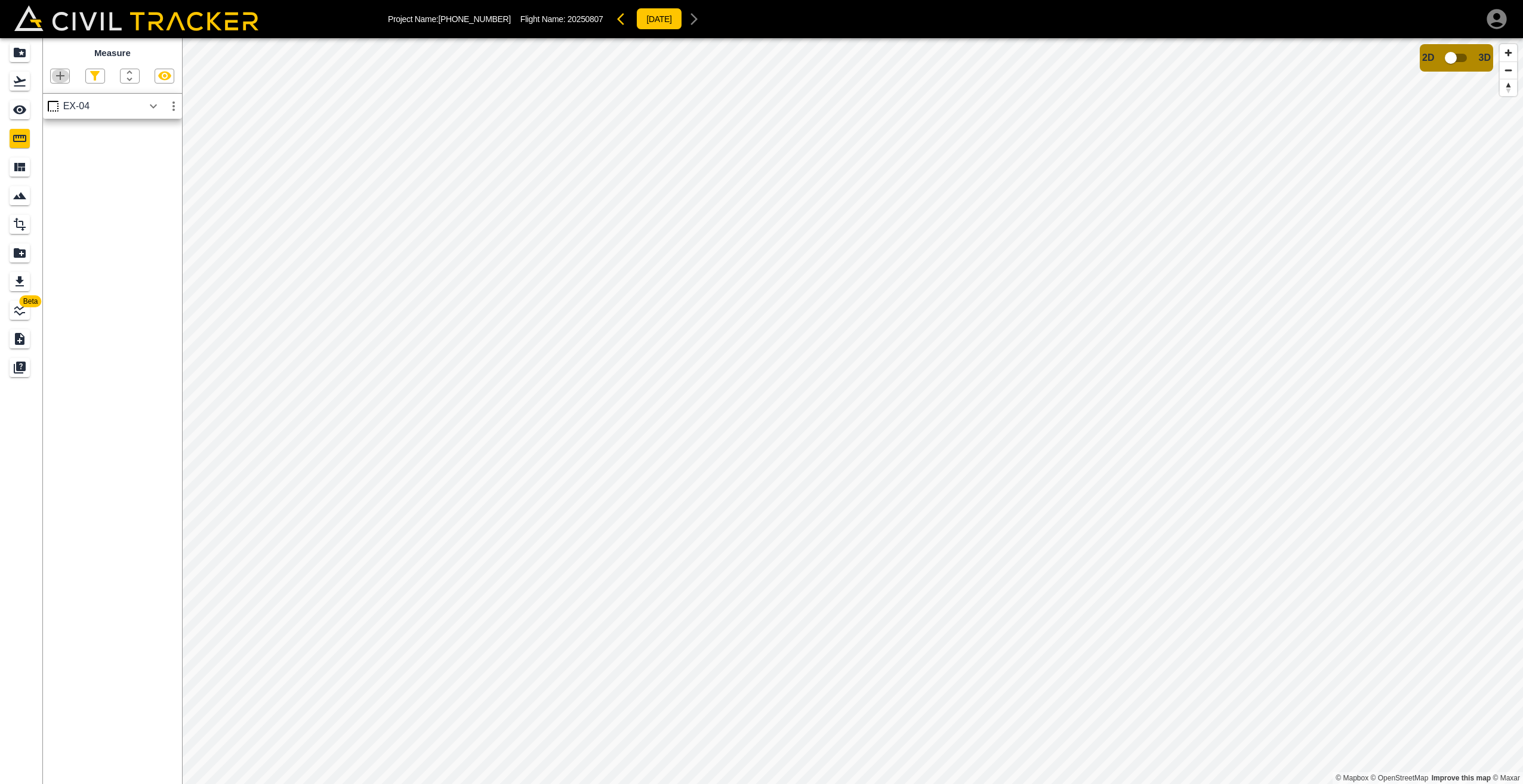
click at [60, 75] on icon "button" at bounding box center [60, 76] width 9 height 9
drag, startPoint x: 507, startPoint y: 338, endPoint x: 484, endPoint y: 332, distance: 23.8
click at [500, 335] on div at bounding box center [762, 392] width 1523 height 784
click at [57, 76] on icon "button" at bounding box center [60, 76] width 14 height 14
click at [52, 132] on p "Polygon" at bounding box center [57, 133] width 29 height 10
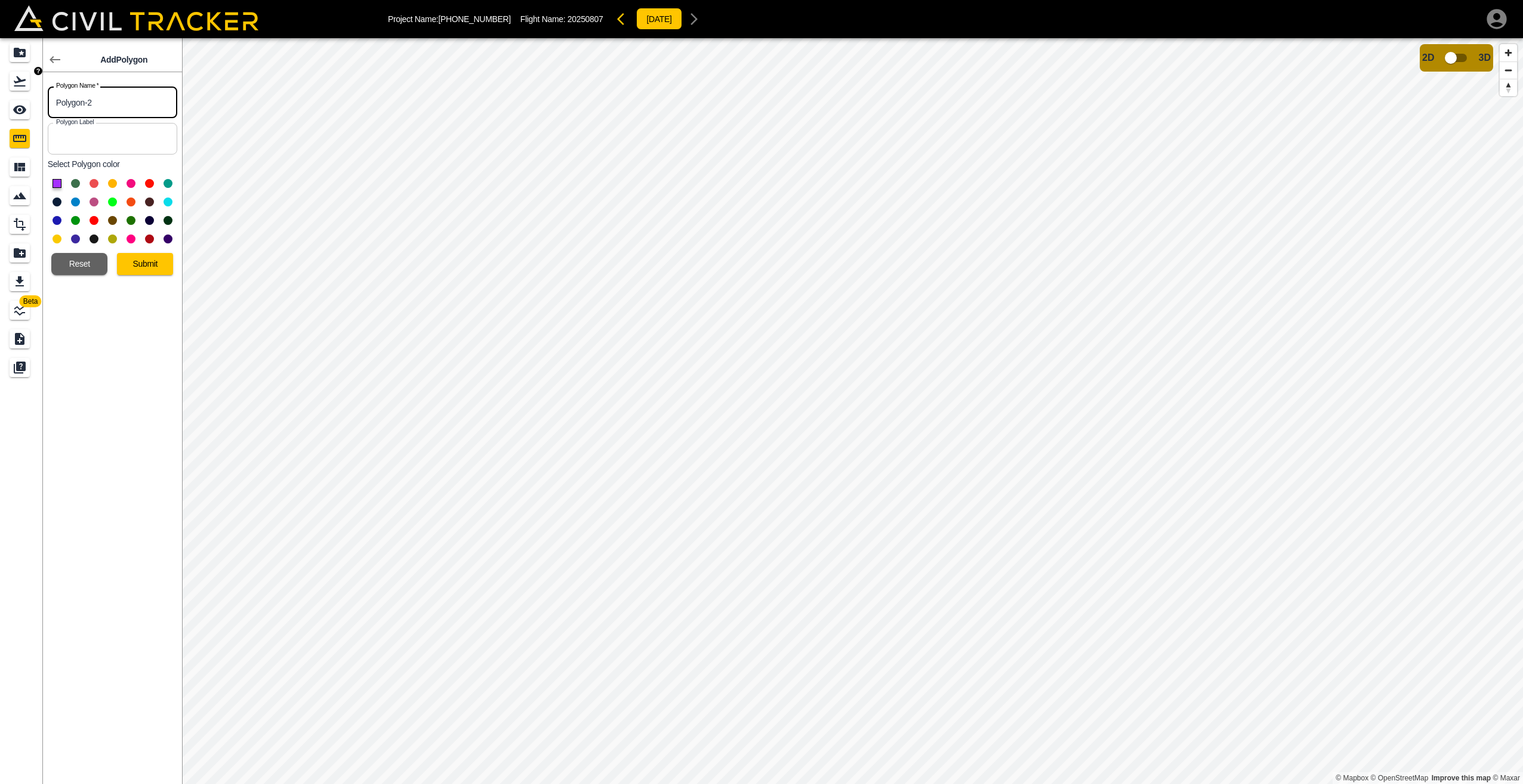
drag, startPoint x: 95, startPoint y: 105, endPoint x: 26, endPoint y: 90, distance: 70.6
click at [26, 90] on div "Beta Add Polygon Polygon Name   * Polygon-2 Polygon Name * Polygon Label Polygo…" at bounding box center [91, 411] width 182 height 746
type input "Stockpile1"
click at [98, 222] on button at bounding box center [94, 220] width 9 height 9
click at [140, 261] on button "Submit" at bounding box center [145, 264] width 56 height 22
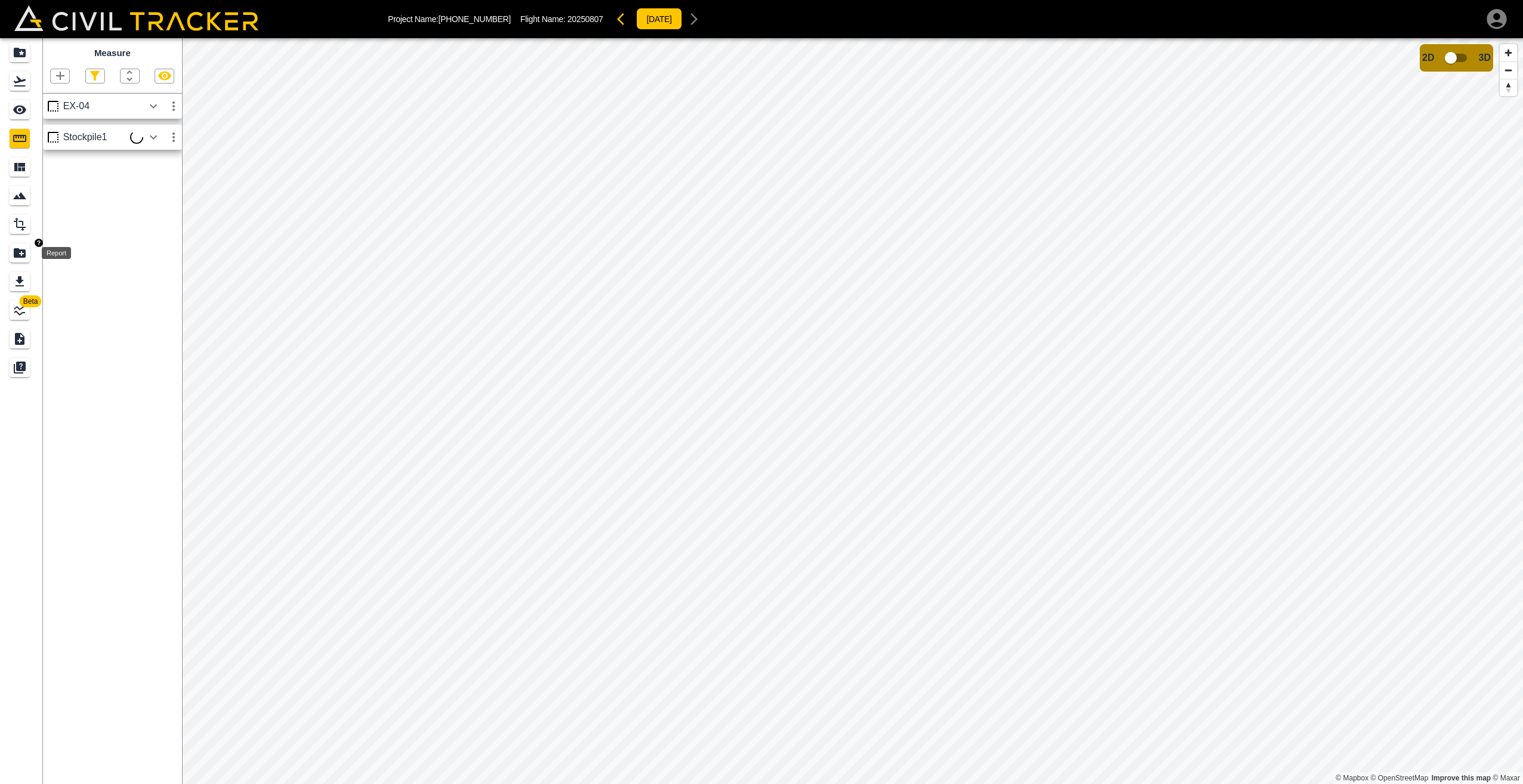
click at [19, 250] on icon "Report" at bounding box center [19, 253] width 12 height 10
click at [161, 120] on icon "button" at bounding box center [162, 117] width 14 height 14
click at [162, 120] on icon "button" at bounding box center [162, 117] width 14 height 14
click at [17, 114] on icon "See" at bounding box center [19, 110] width 14 height 14
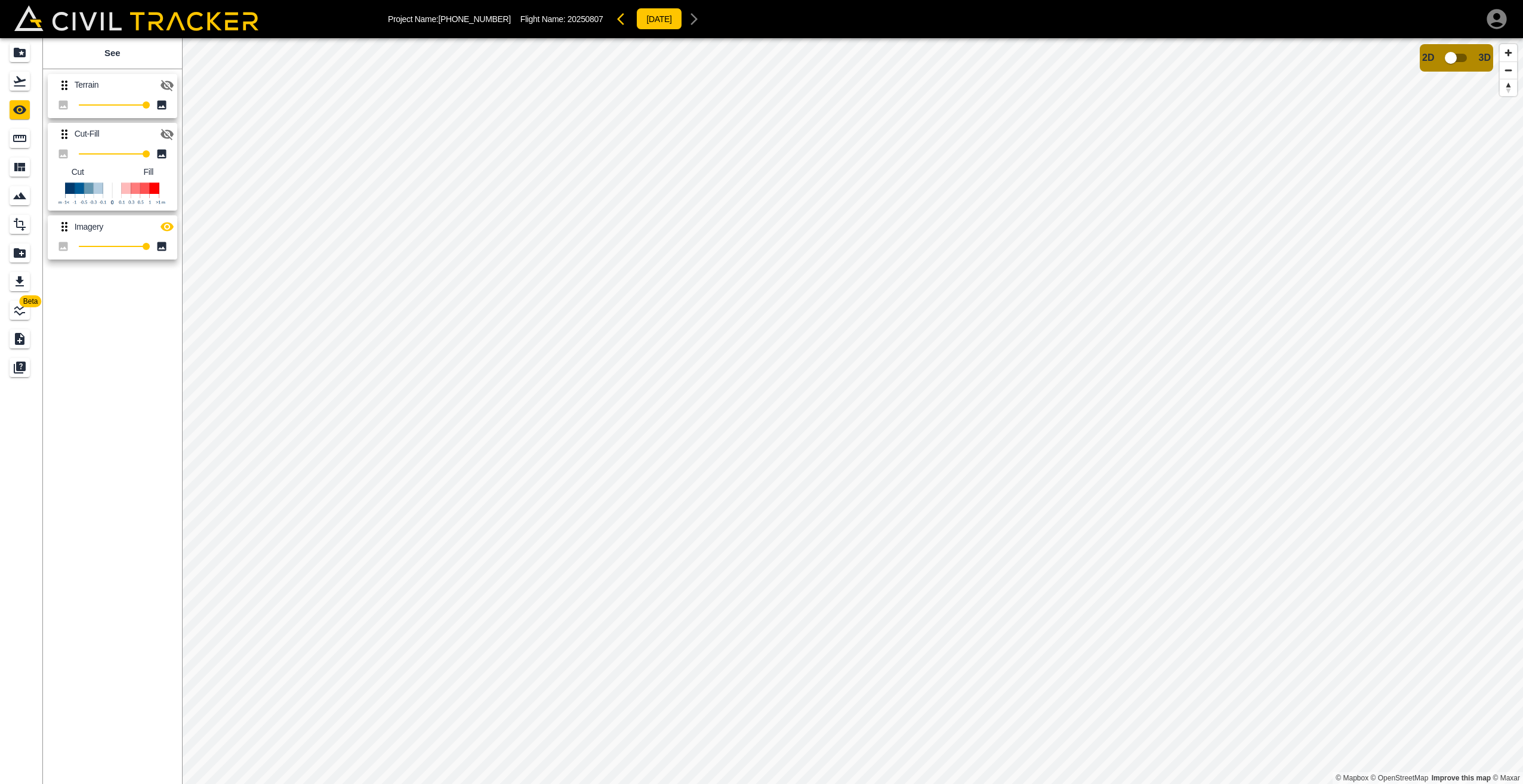
click at [165, 82] on icon "button" at bounding box center [167, 85] width 14 height 14
click at [167, 137] on icon "button" at bounding box center [167, 134] width 13 height 11
click at [29, 140] on div "Measure" at bounding box center [20, 138] width 20 height 19
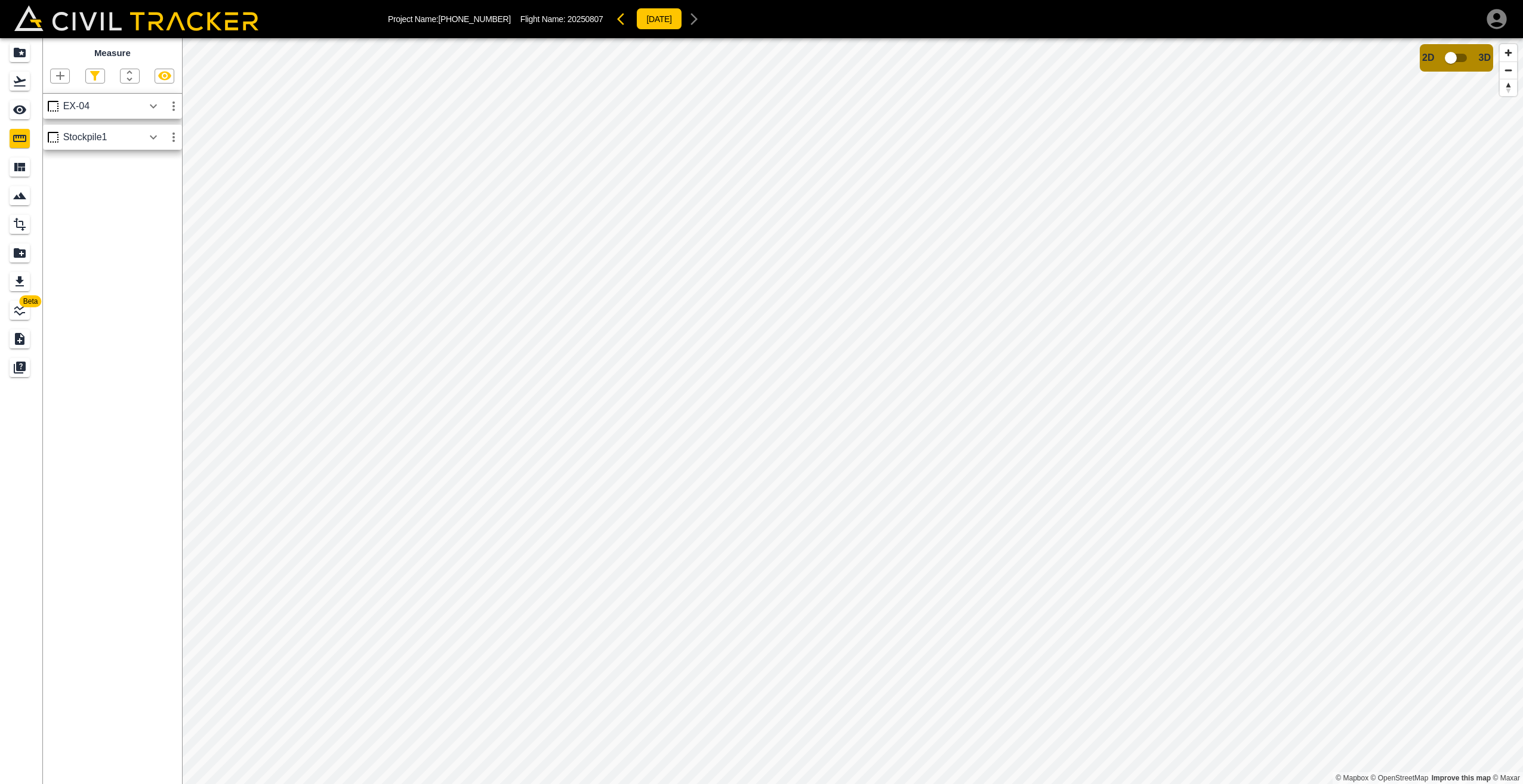
click at [57, 75] on icon "button" at bounding box center [60, 76] width 14 height 14
click at [52, 133] on p "Polygon" at bounding box center [57, 133] width 29 height 10
click at [58, 74] on icon "button" at bounding box center [60, 76] width 14 height 14
click at [54, 132] on p "Polygon" at bounding box center [57, 133] width 29 height 10
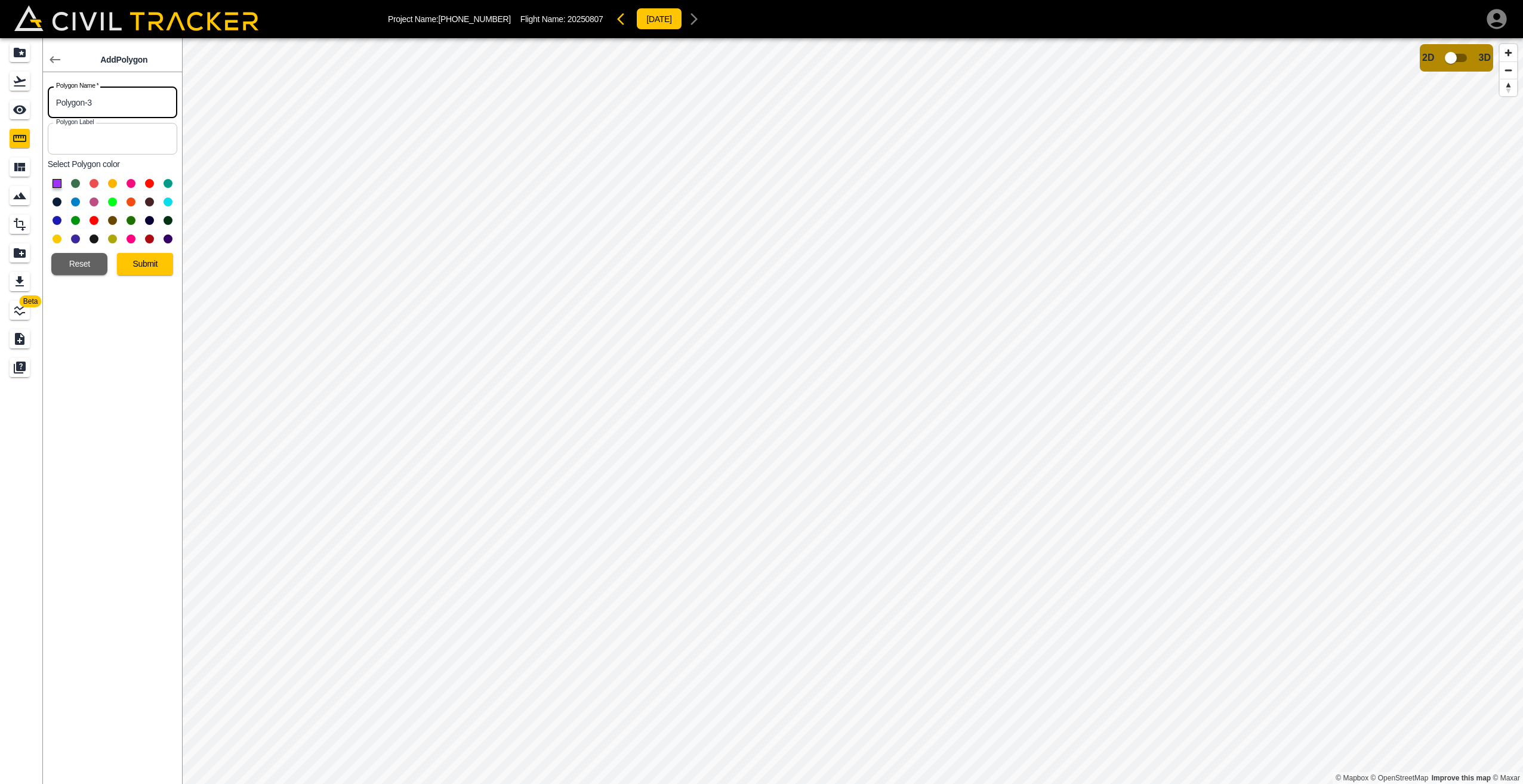
drag, startPoint x: 92, startPoint y: 106, endPoint x: 32, endPoint y: 108, distance: 60.0
click at [32, 108] on div "Beta Add Polygon Polygon Name   * Polygon-3 Polygon Name * Polygon Label Polygo…" at bounding box center [91, 411] width 182 height 746
type input "Excavator"
click at [113, 186] on button at bounding box center [112, 183] width 9 height 9
click at [142, 265] on button "Submit" at bounding box center [145, 264] width 56 height 22
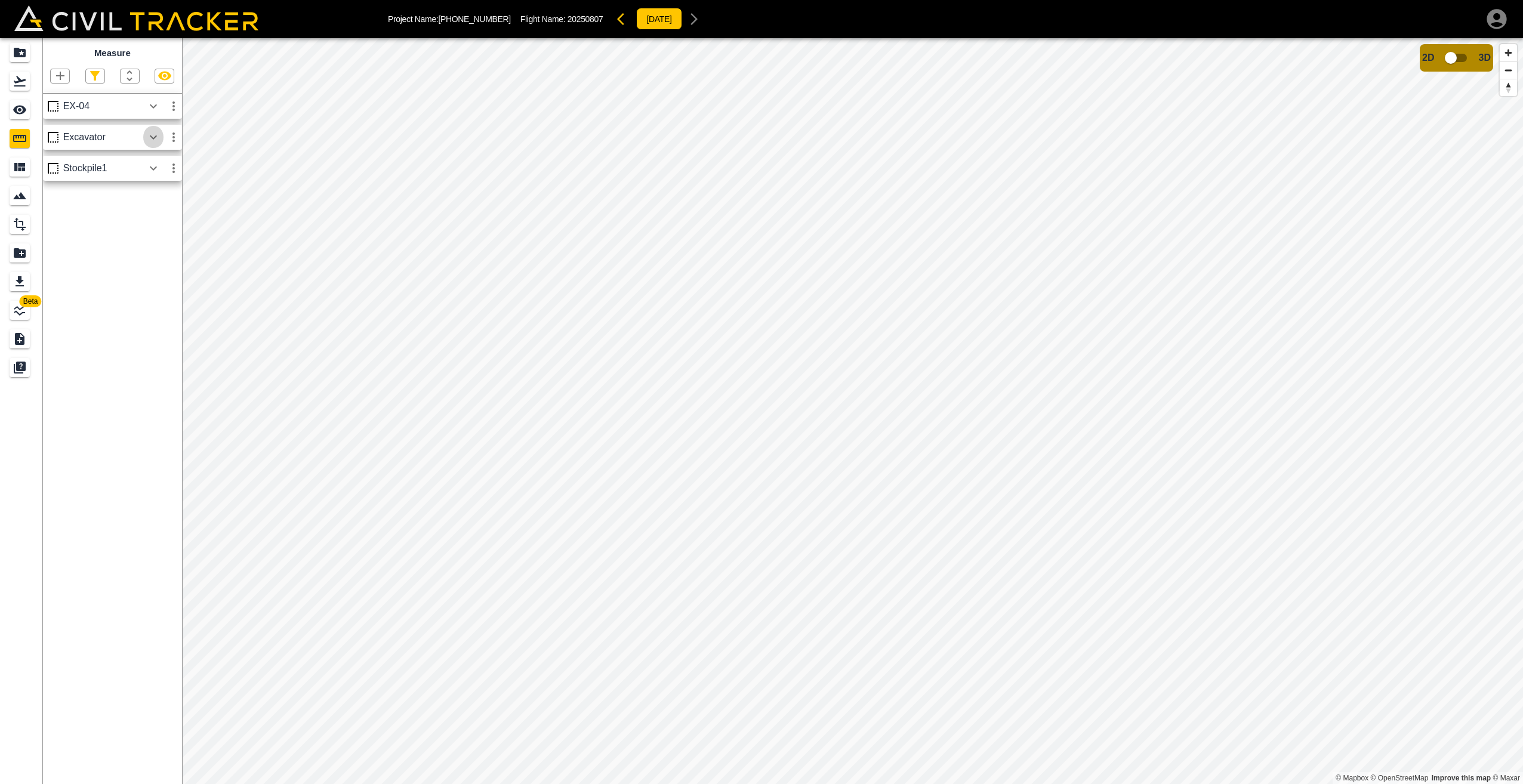
click at [152, 142] on icon "button" at bounding box center [153, 137] width 14 height 14
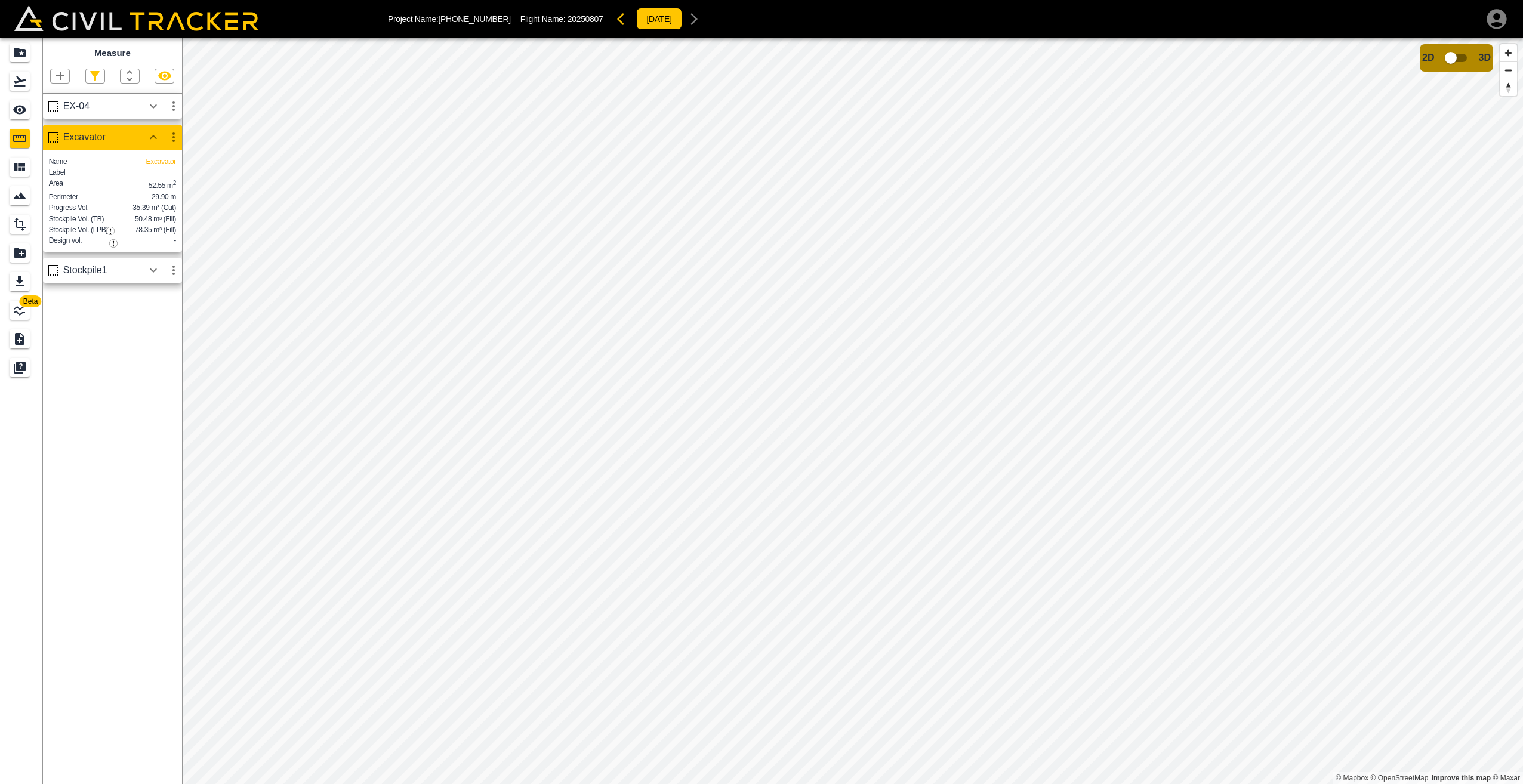
click at [112, 245] on img "button" at bounding box center [113, 244] width 9 height 9
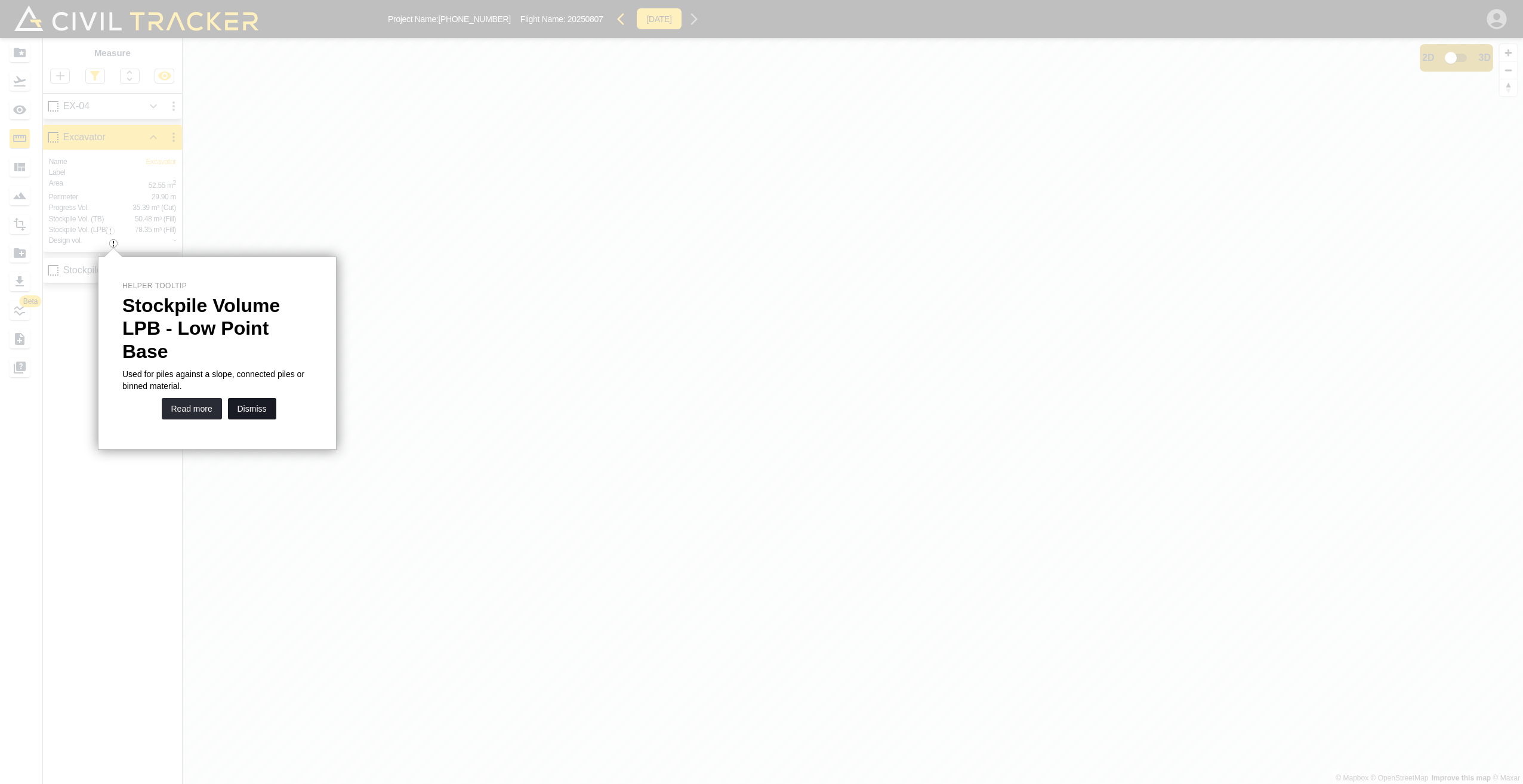
click at [247, 398] on button "Dismiss" at bounding box center [252, 409] width 49 height 22
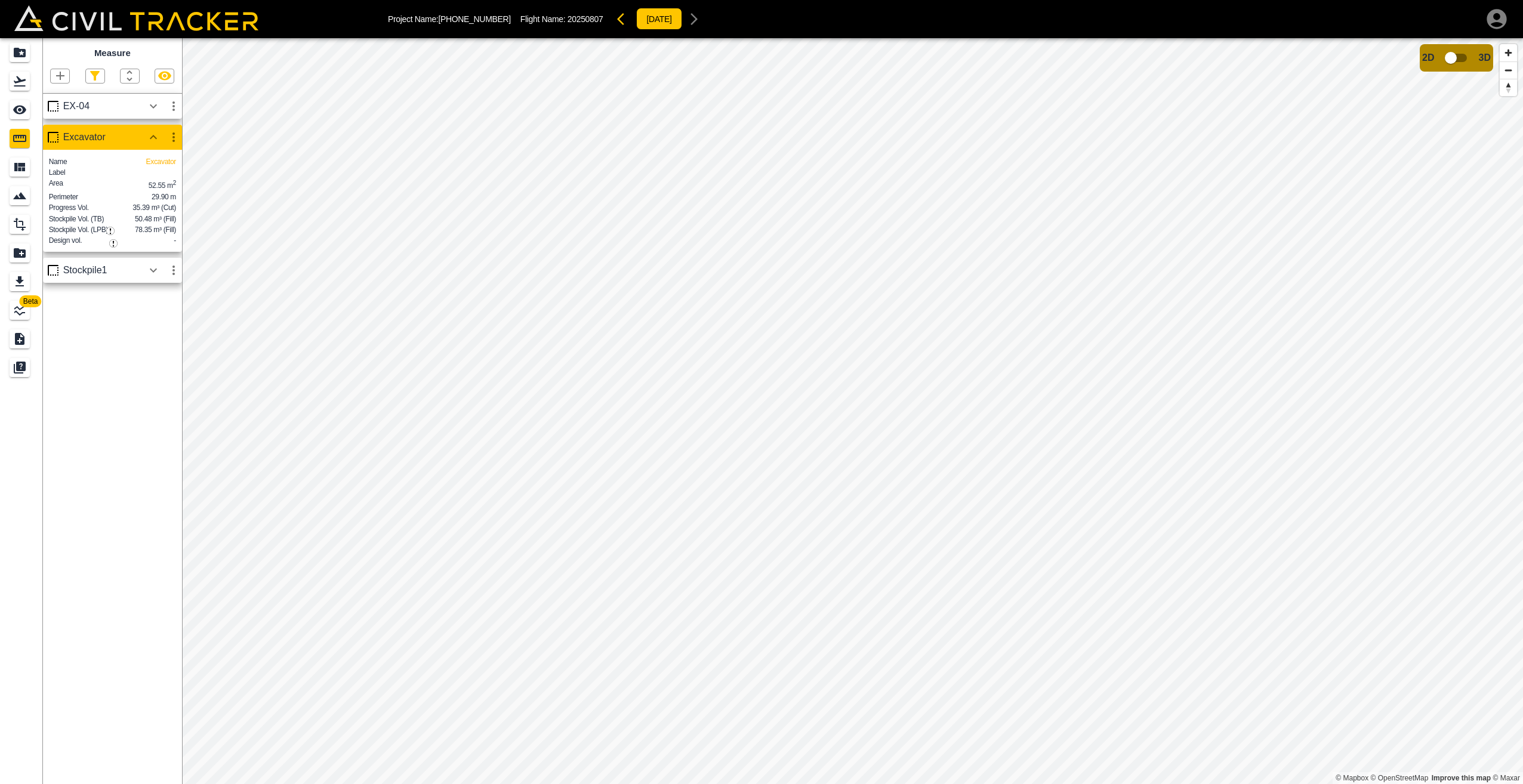
click at [111, 231] on img "button" at bounding box center [111, 231] width 9 height 9
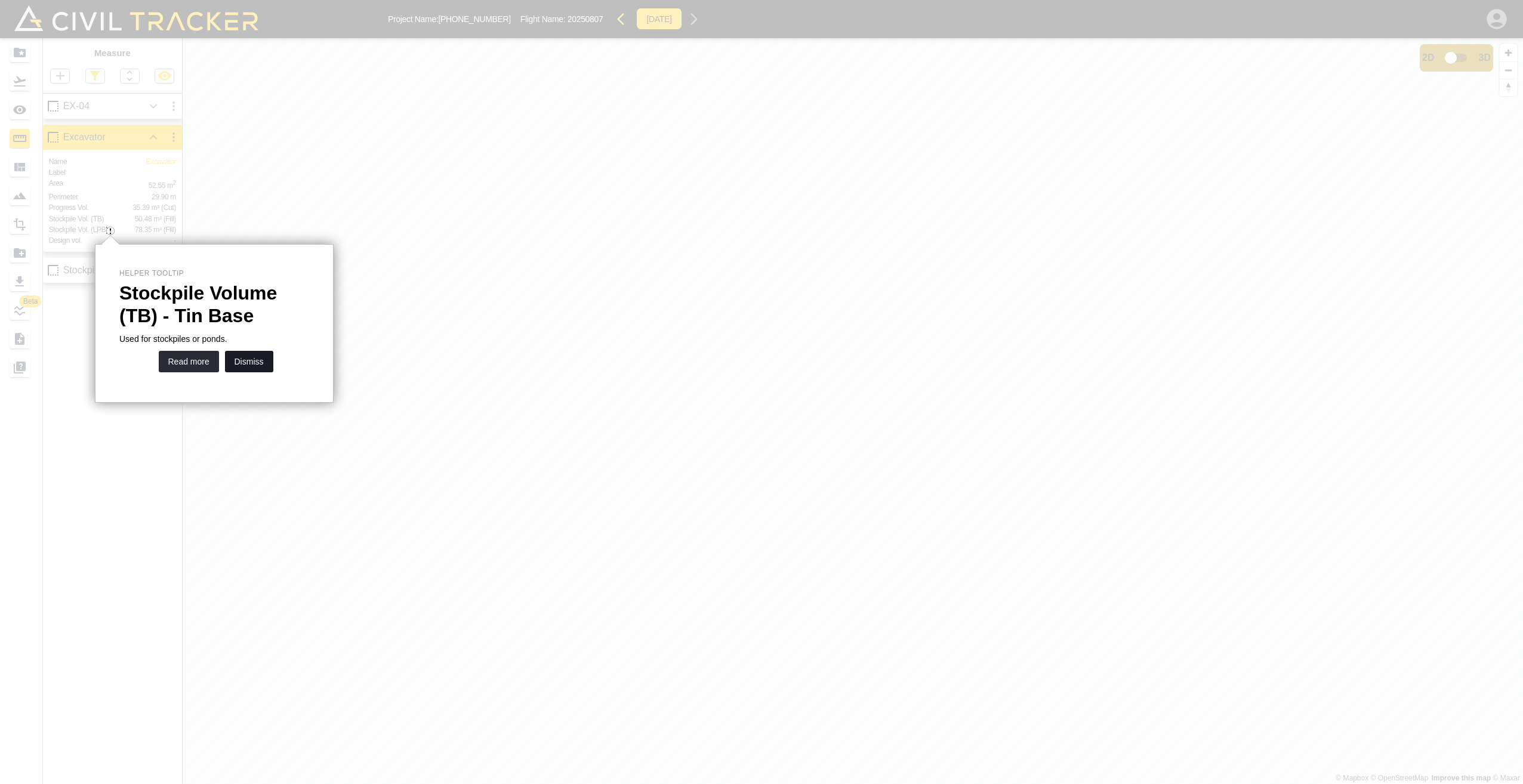
click at [246, 364] on button "Dismiss" at bounding box center [249, 361] width 49 height 22
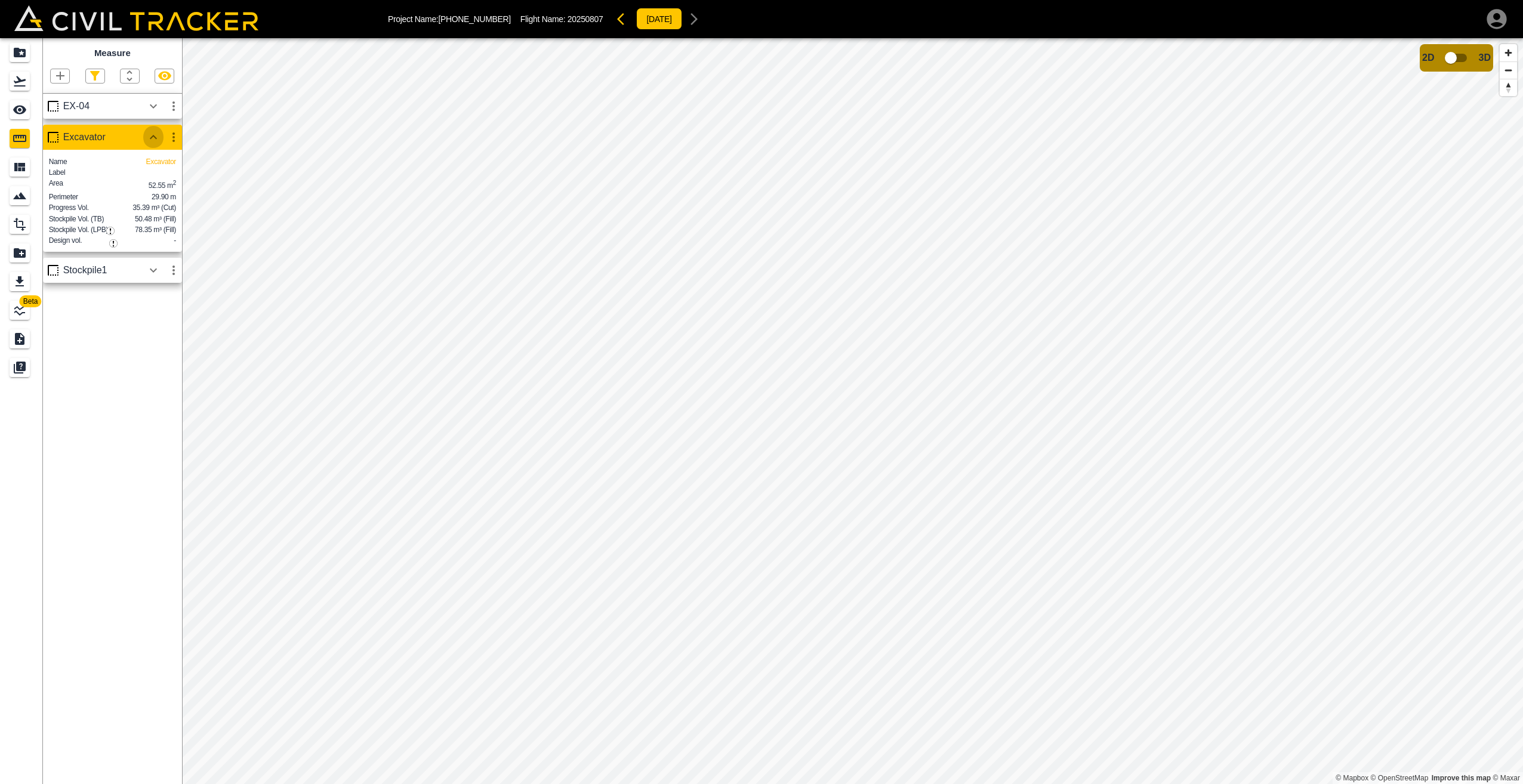
click at [153, 135] on icon "button" at bounding box center [153, 137] width 14 height 14
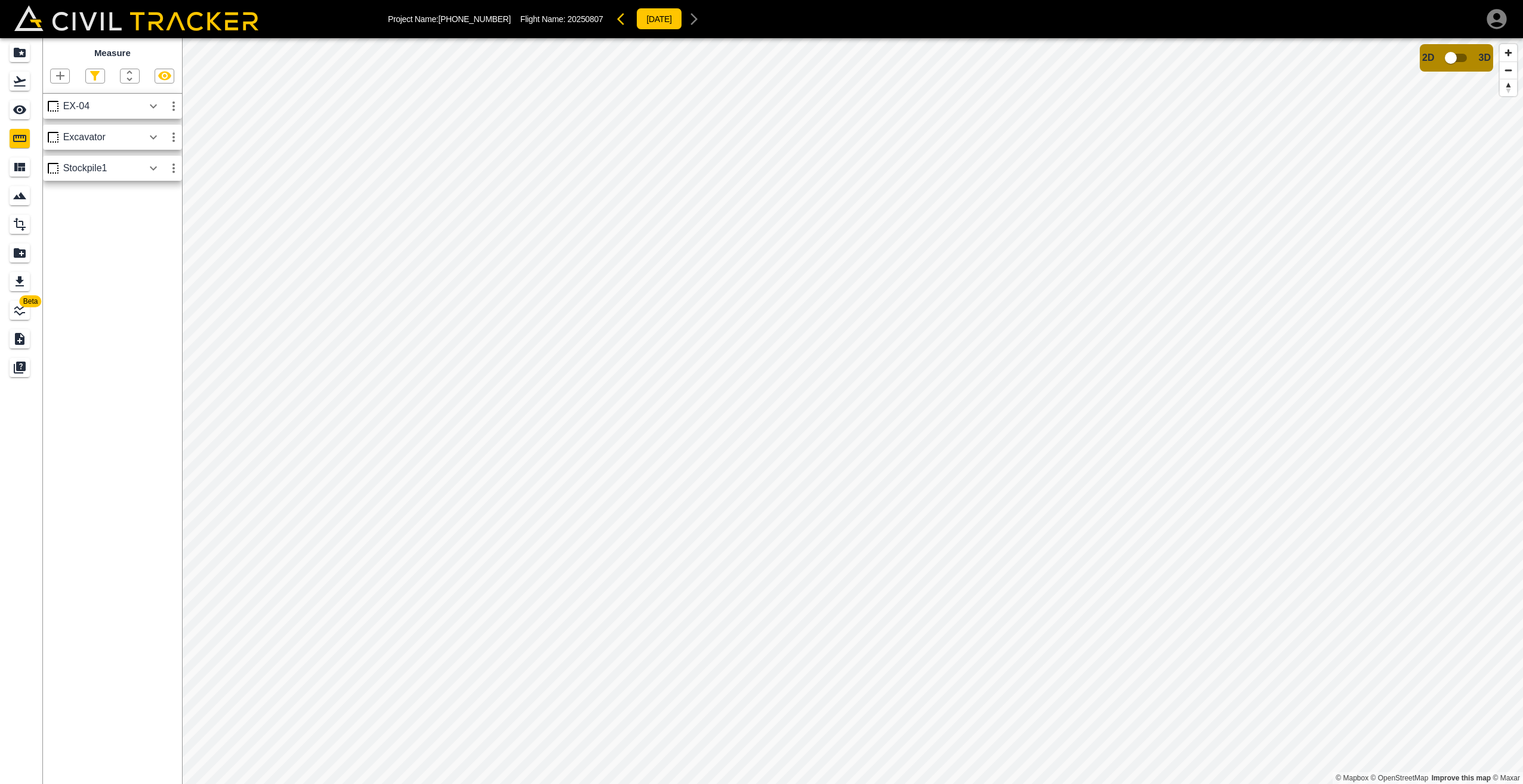
click at [172, 138] on icon "button" at bounding box center [174, 137] width 2 height 10
click at [149, 201] on div at bounding box center [134, 202] width 33 height 24
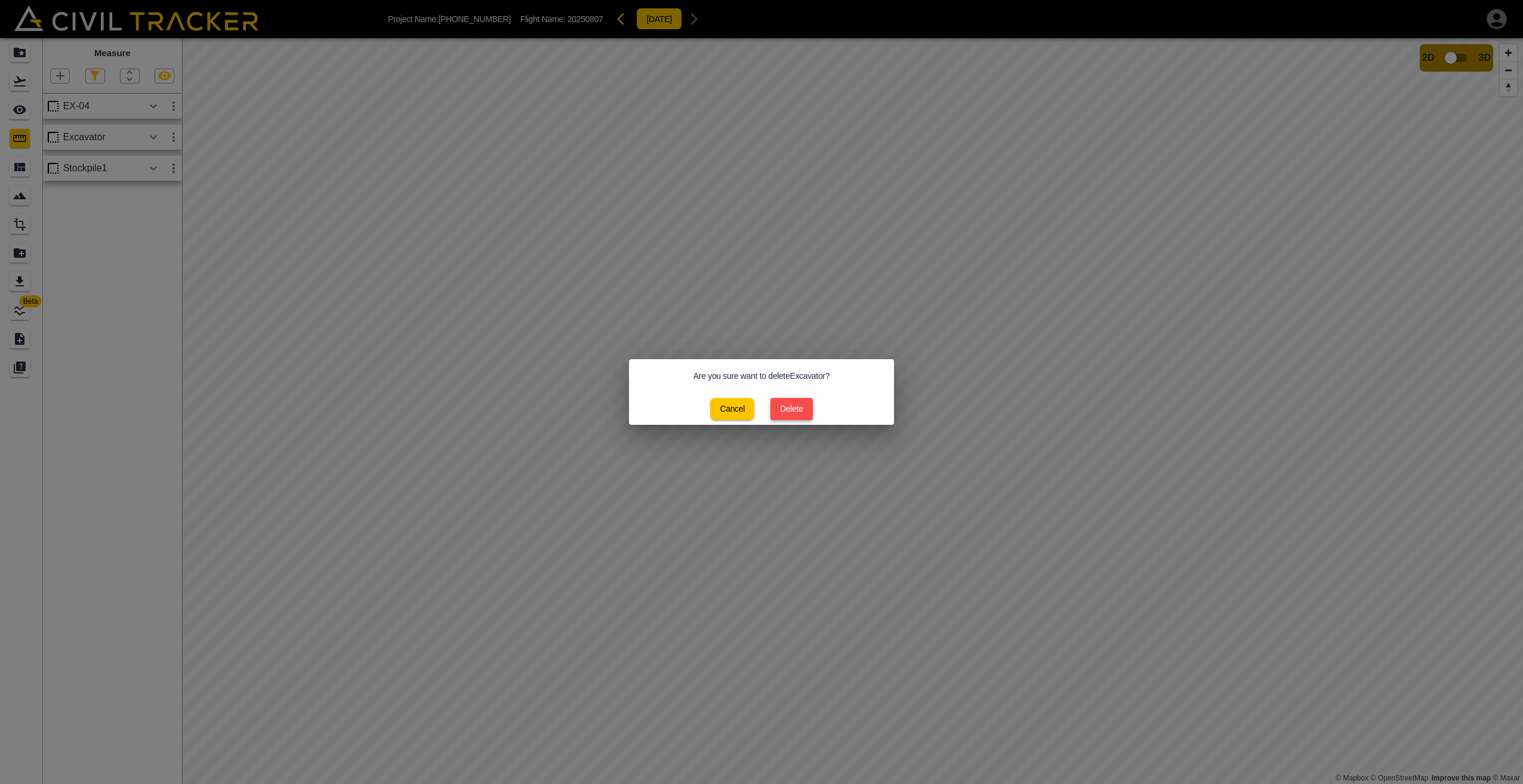
click at [794, 408] on button "Delete" at bounding box center [792, 409] width 42 height 22
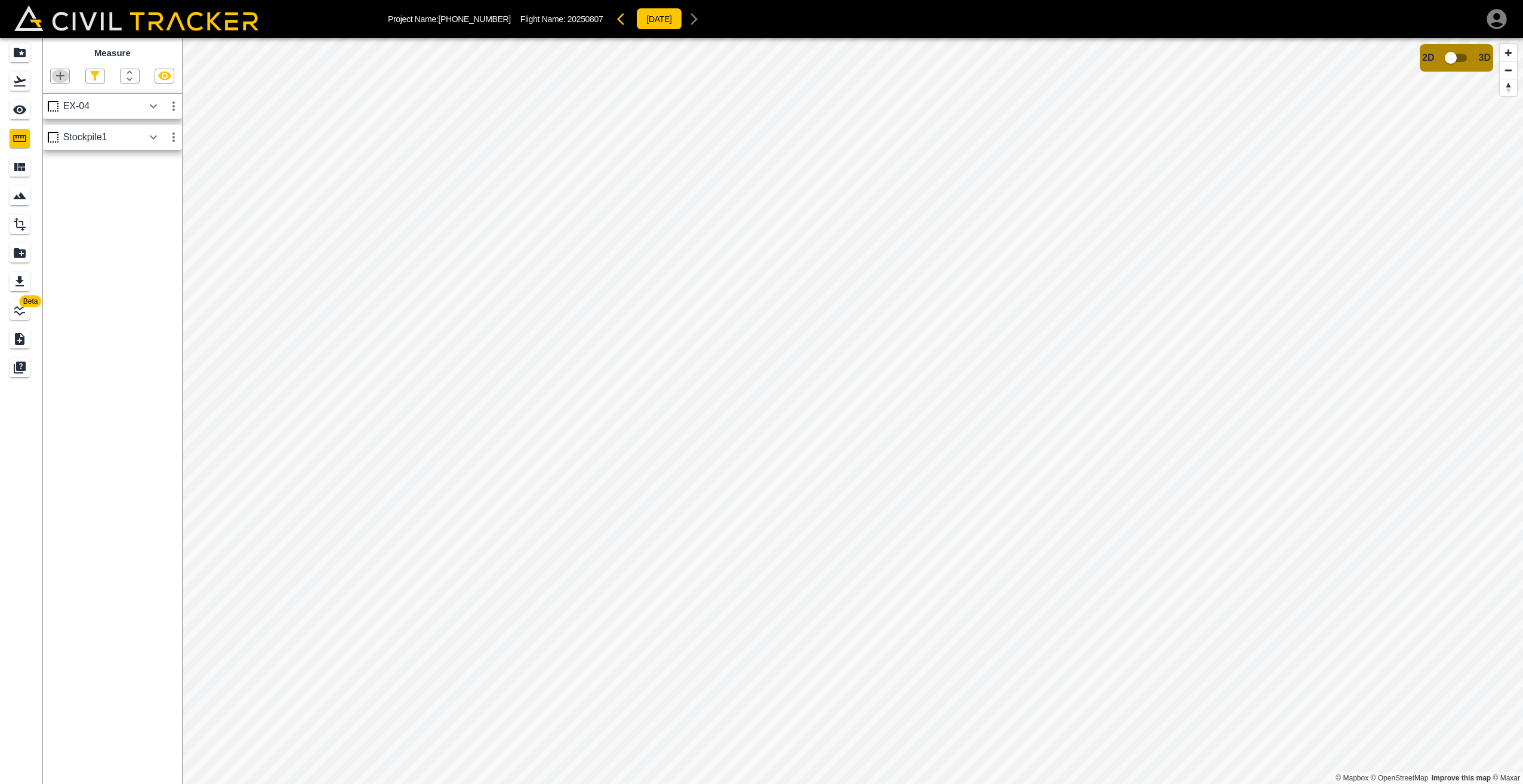
click at [61, 75] on icon "button" at bounding box center [60, 76] width 14 height 14
click at [53, 134] on p "Polygon" at bounding box center [57, 133] width 29 height 10
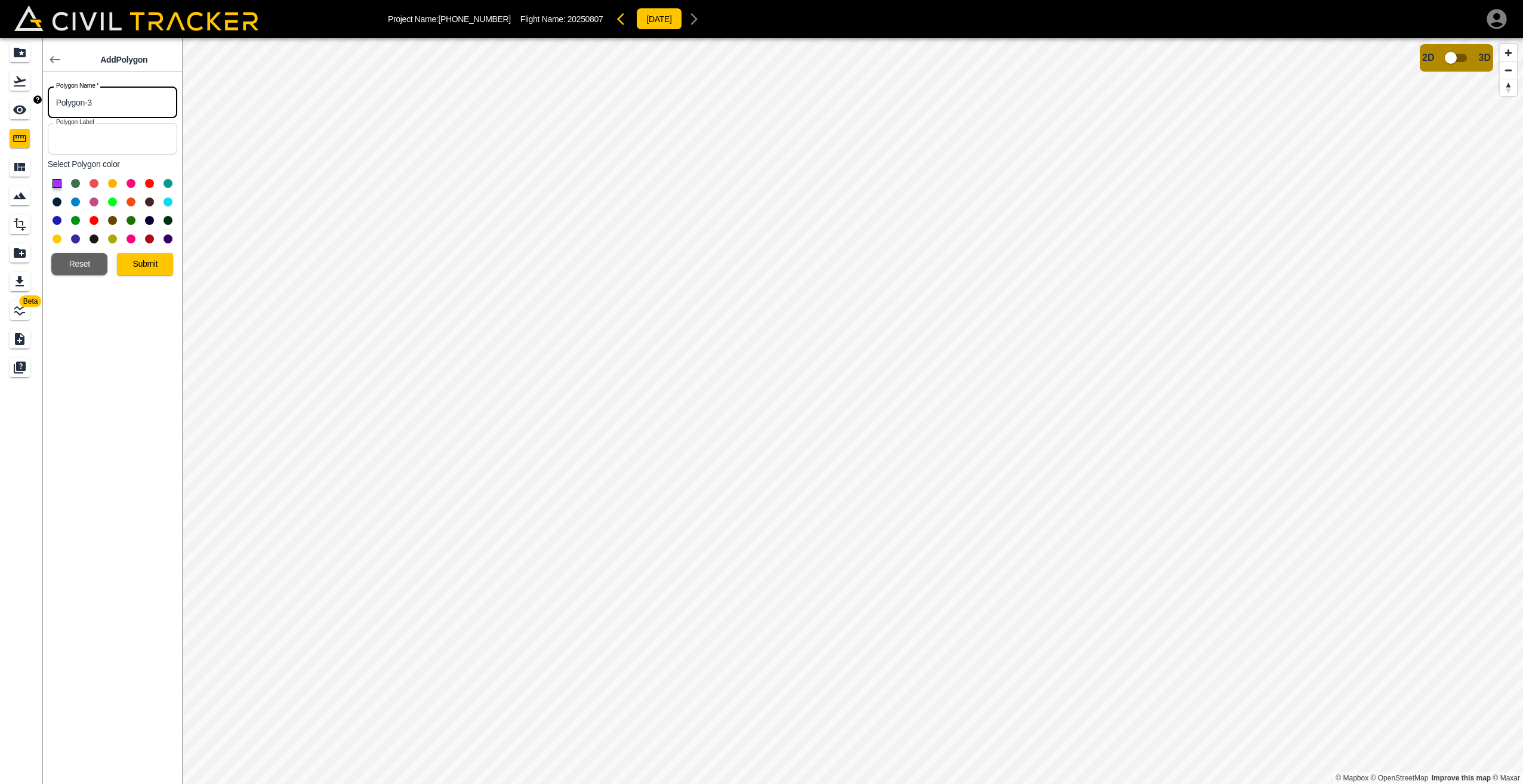
drag, startPoint x: 100, startPoint y: 100, endPoint x: 7, endPoint y: 101, distance: 93.0
click at [8, 101] on div "Beta Add Polygon Polygon Name   * Polygon-3 Polygon Name * Polygon Label Polygo…" at bounding box center [91, 411] width 182 height 746
type input "EX-00"
click at [167, 201] on button at bounding box center [168, 202] width 9 height 9
click at [157, 263] on button "Submit" at bounding box center [145, 264] width 56 height 22
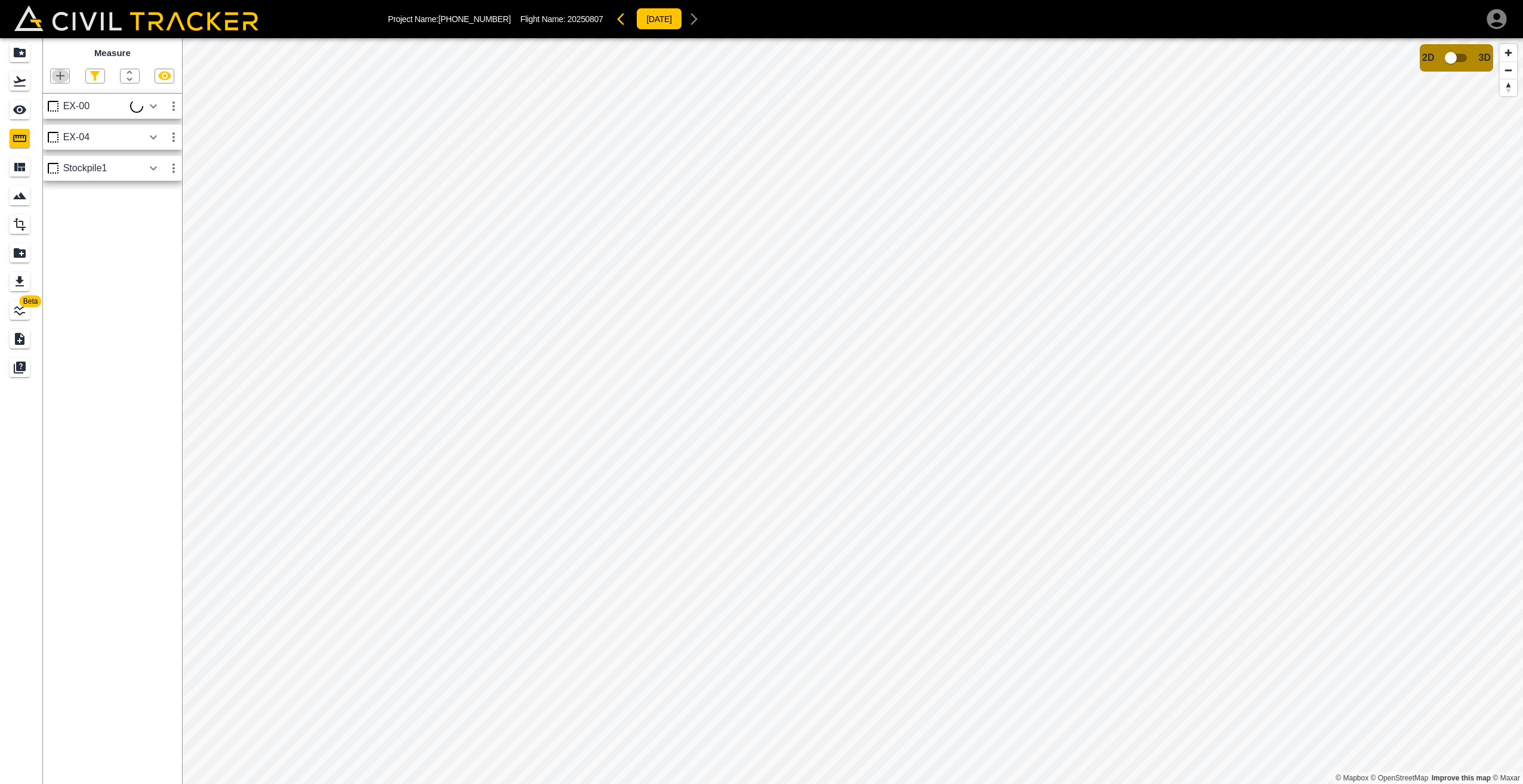
click at [63, 78] on icon "button" at bounding box center [60, 76] width 14 height 14
click at [60, 133] on p "Polygon" at bounding box center [57, 133] width 29 height 10
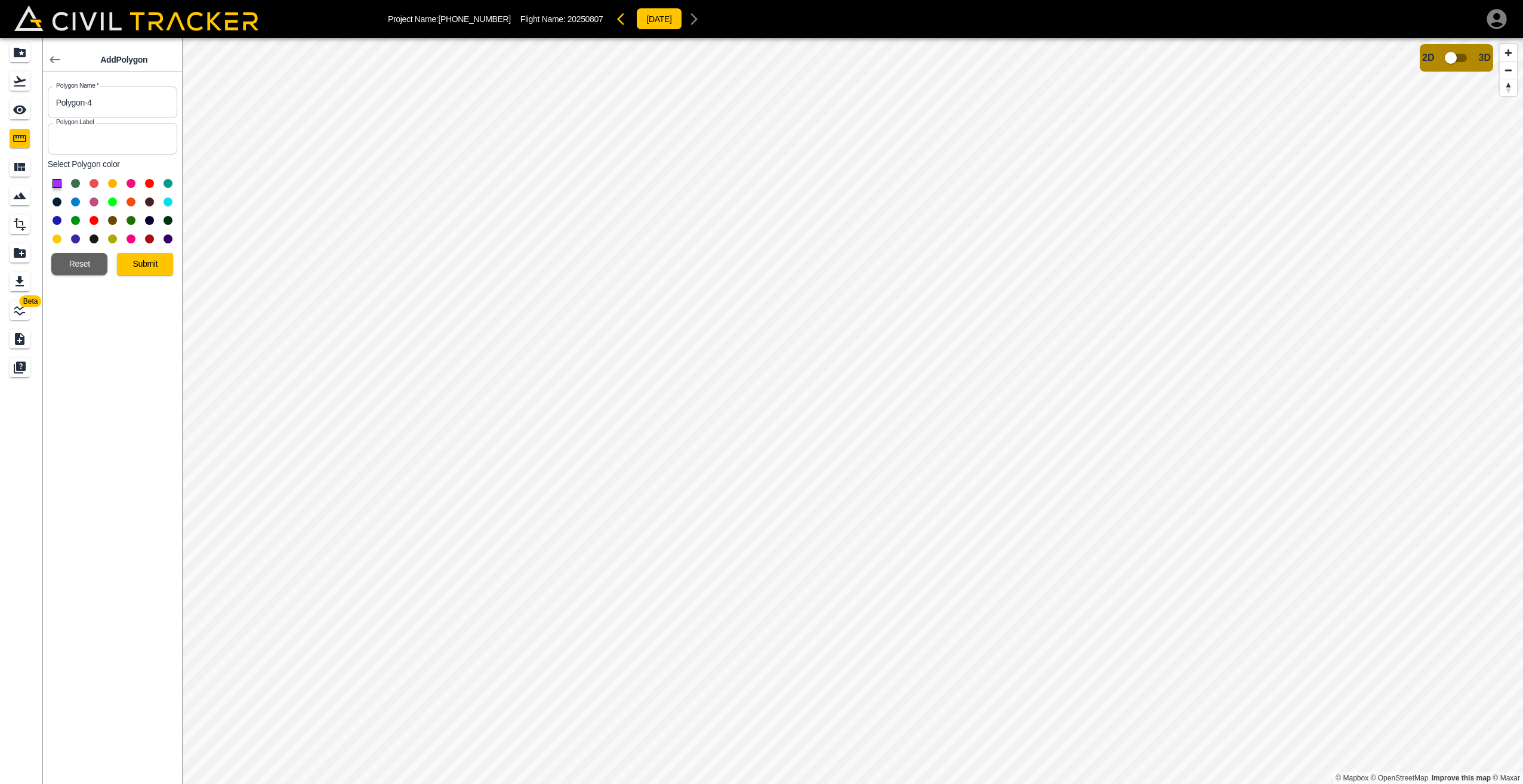
click at [115, 201] on button at bounding box center [112, 202] width 9 height 9
click at [145, 259] on button "Submit" at bounding box center [145, 264] width 56 height 22
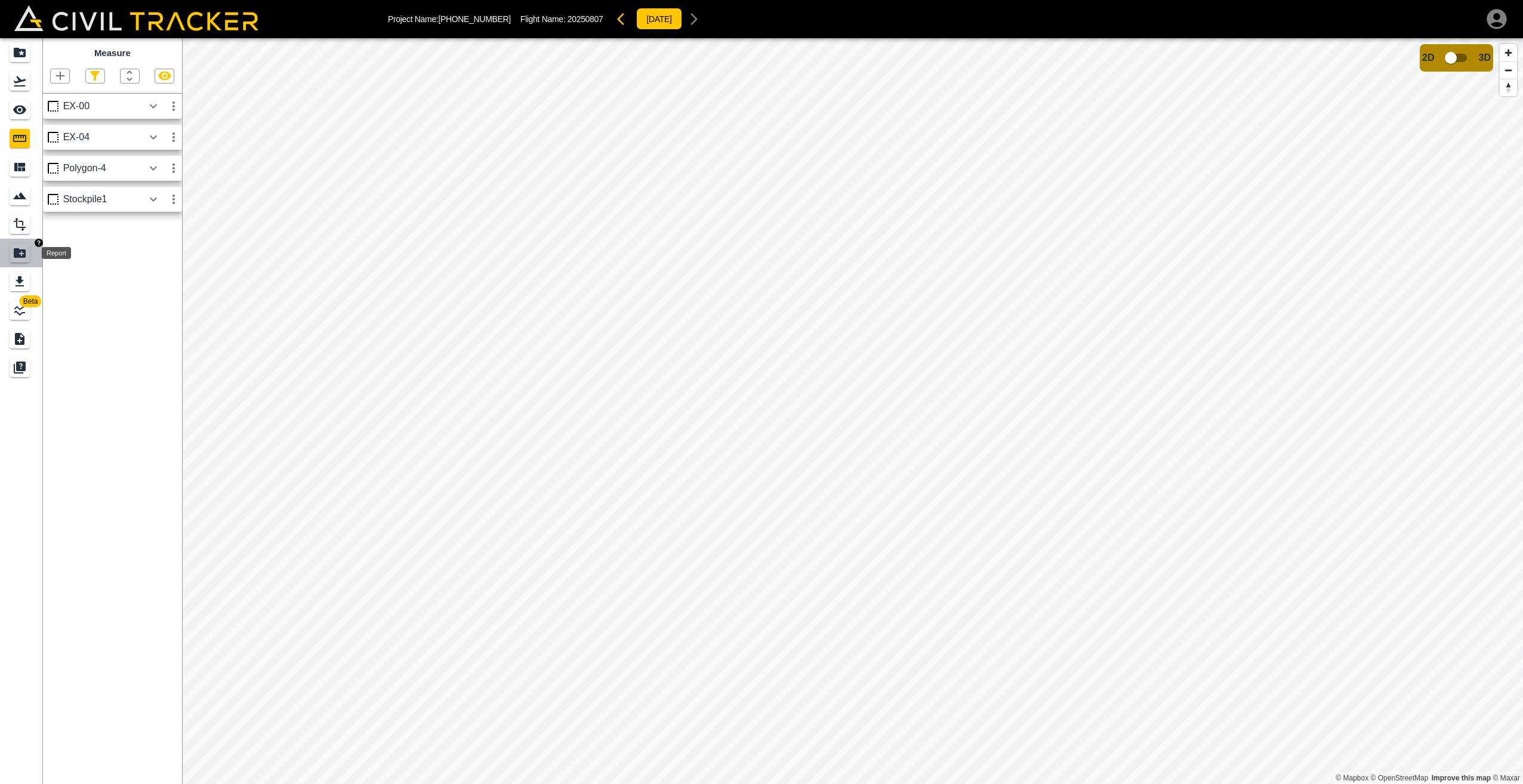
click at [22, 249] on icon "Report" at bounding box center [19, 253] width 12 height 10
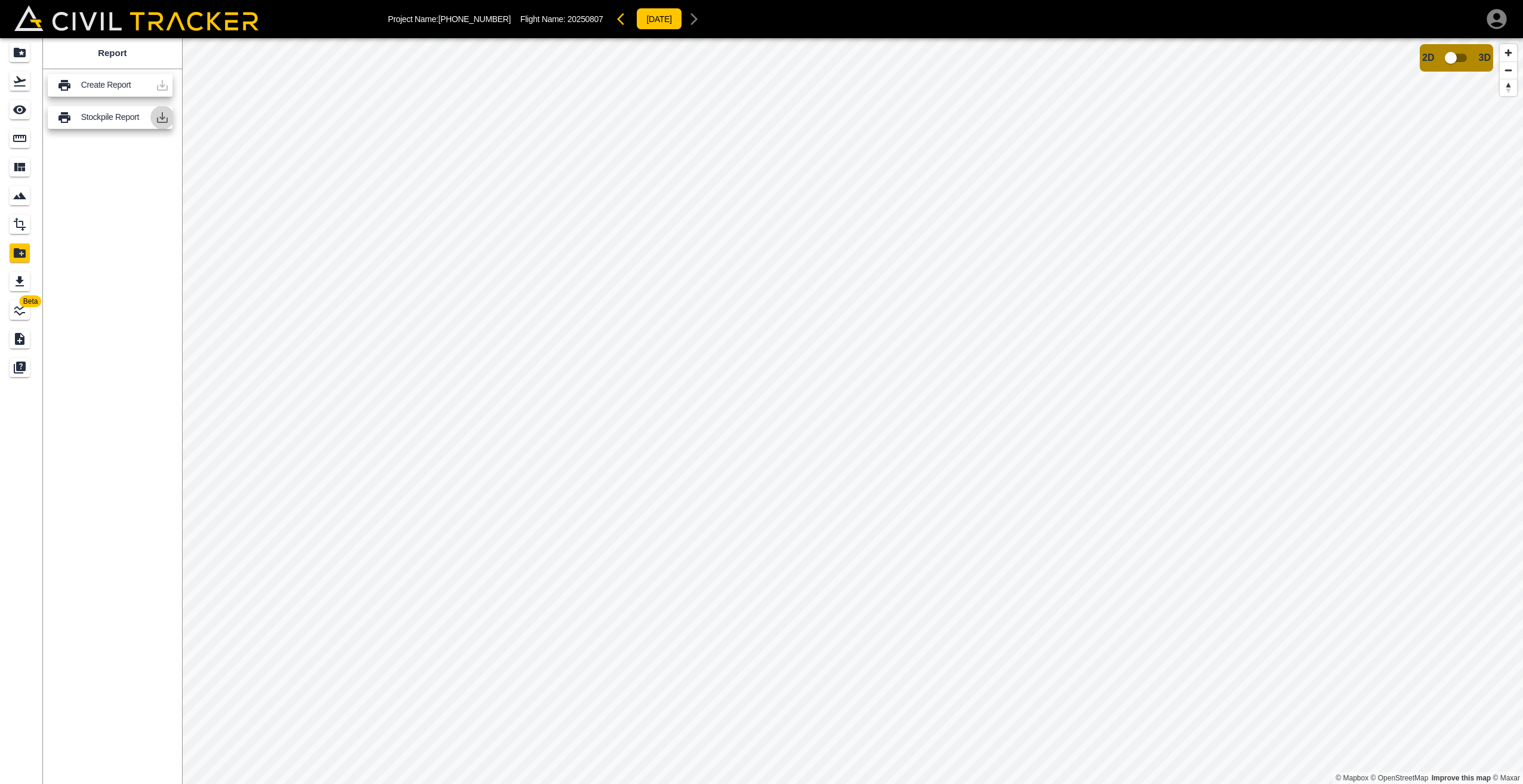
click at [164, 117] on icon "button" at bounding box center [162, 117] width 14 height 14
click at [1498, 22] on icon "button" at bounding box center [1497, 19] width 20 height 20
click at [1396, 106] on p "Sign out" at bounding box center [1398, 107] width 30 height 10
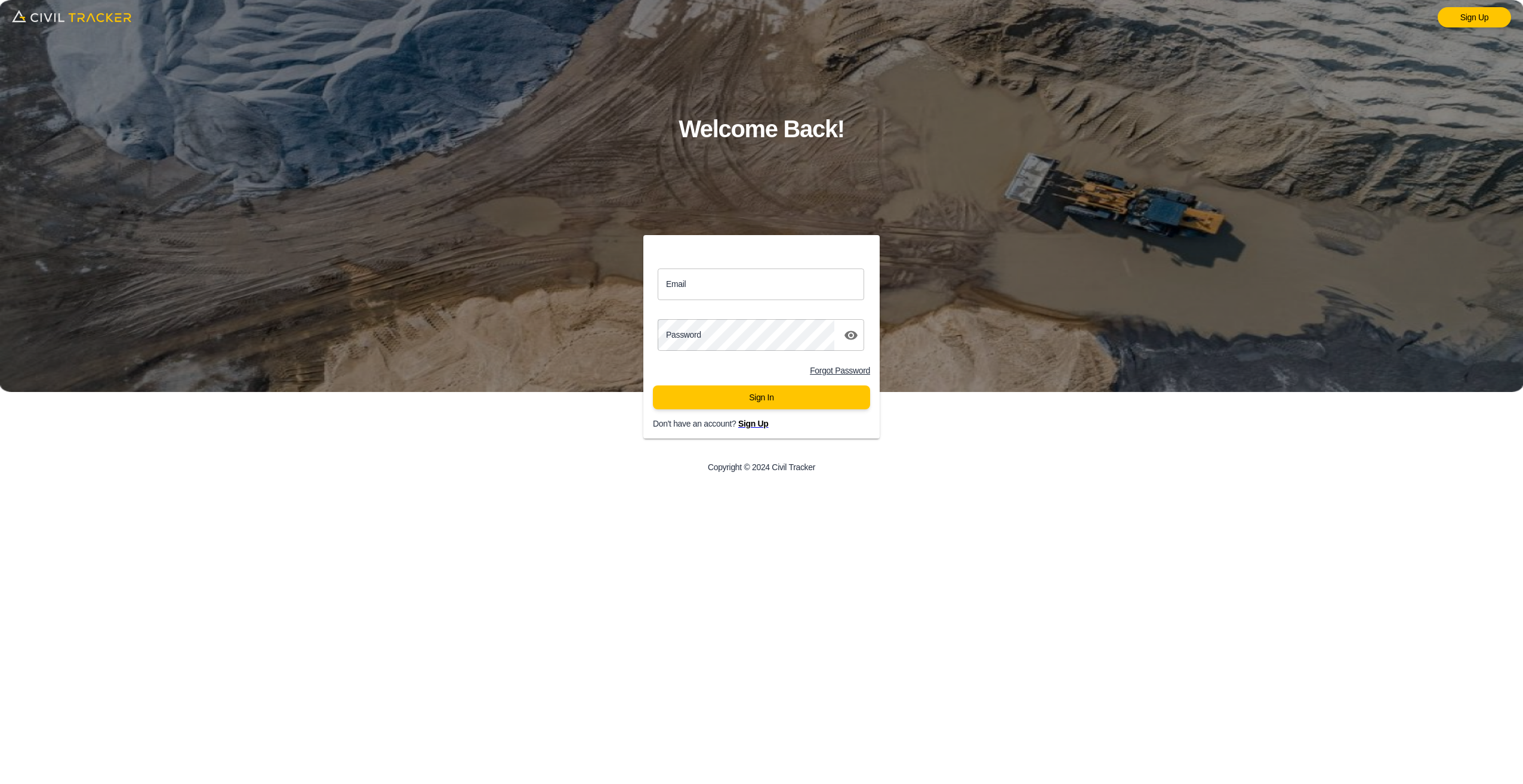
type input "[EMAIL_ADDRESS][DOMAIN_NAME]"
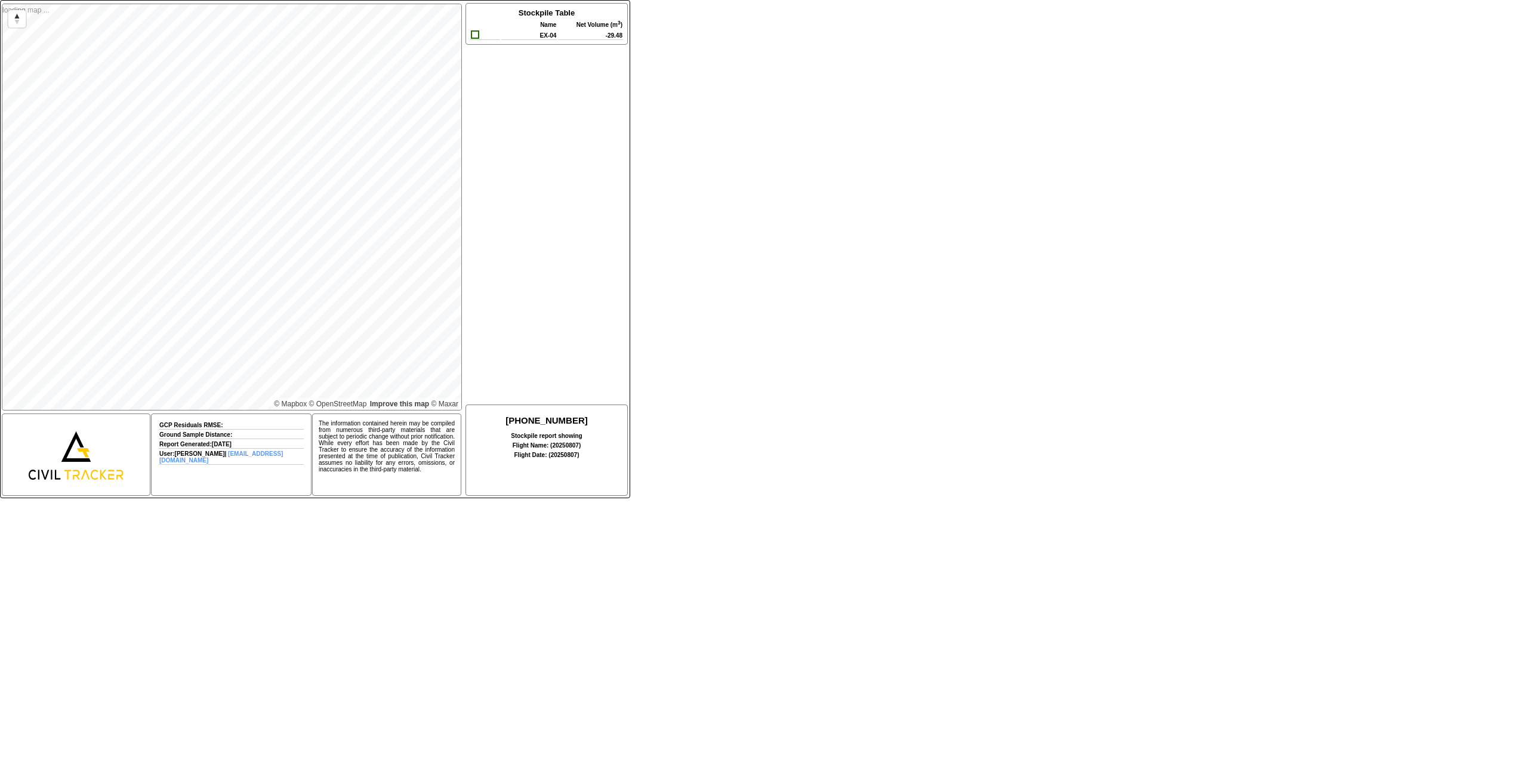
click at [473, 38] on div at bounding box center [475, 34] width 9 height 9
click at [17, 18] on span "Reset bearing to north" at bounding box center [17, 18] width 17 height 17
drag, startPoint x: 1288, startPoint y: 146, endPoint x: 1367, endPoint y: 107, distance: 88.1
click at [1288, 146] on div "loading map ... © Mapbox © OpenStreetMap Improve this map © Maxar GCP Residuals…" at bounding box center [762, 242] width 1523 height 484
click at [1085, 142] on div "loading map ... © Mapbox © OpenStreetMap Improve this map © Maxar GCP Residuals…" at bounding box center [762, 242] width 1523 height 484
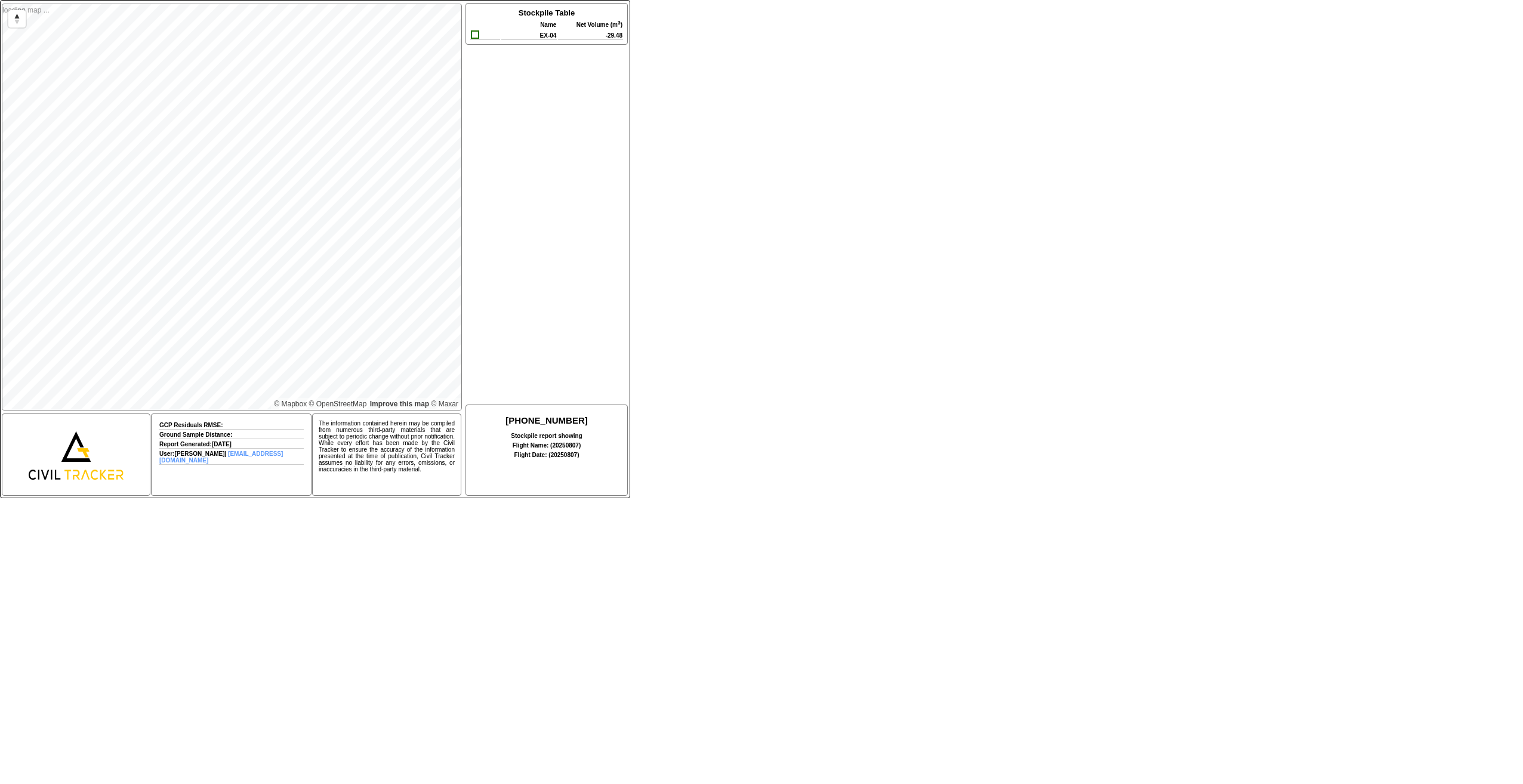
click at [475, 38] on div at bounding box center [475, 34] width 9 height 9
click at [536, 38] on td "EX-04" at bounding box center [529, 34] width 55 height 10
click at [565, 27] on th "Net Volume ( m 3 )" at bounding box center [591, 24] width 65 height 10
drag, startPoint x: 573, startPoint y: 246, endPoint x: 574, endPoint y: 356, distance: 110.0
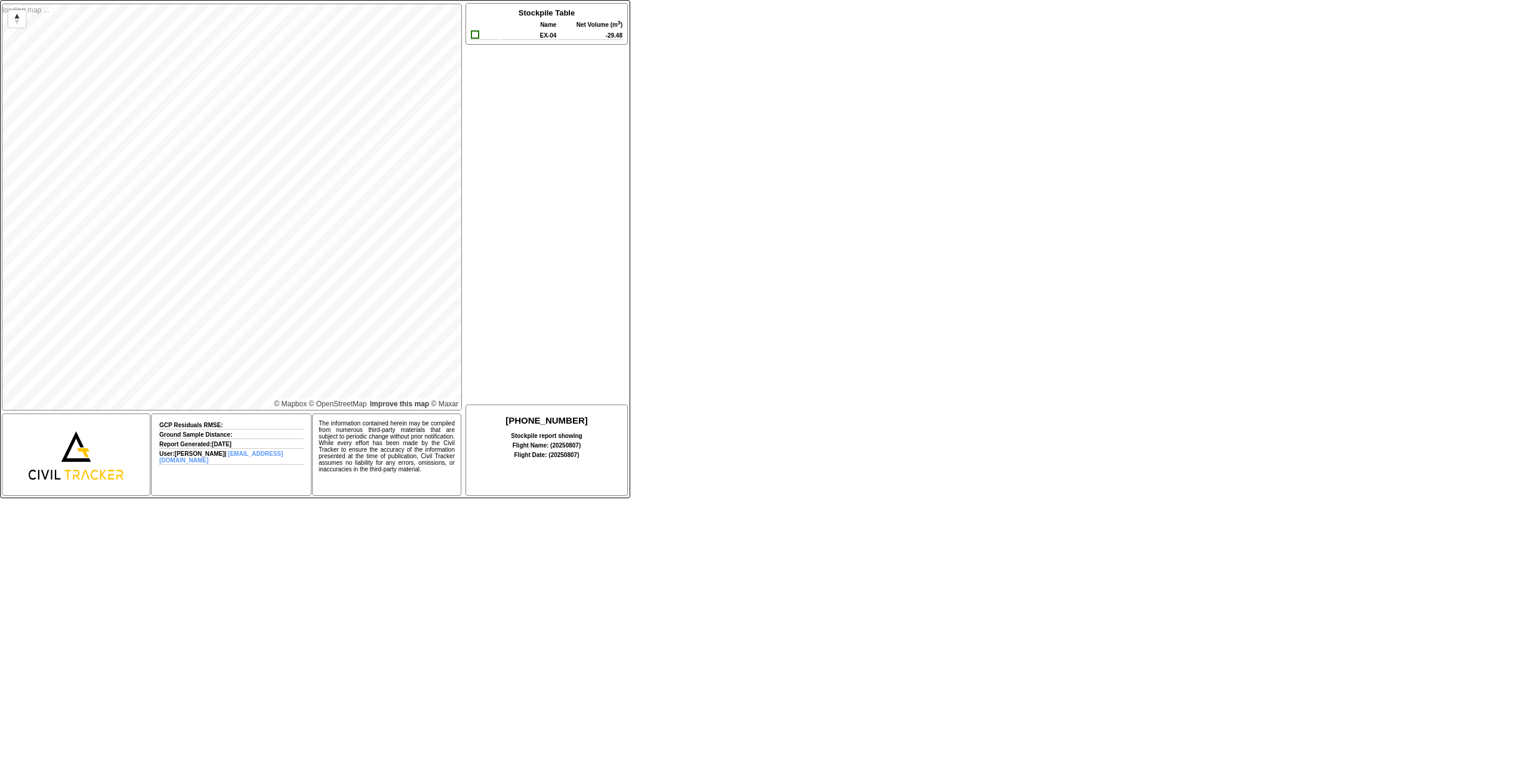
click at [573, 252] on div "Stockpile Table Name Net Volume ( m 3 ) EX-04 -29.48" at bounding box center [545, 203] width 163 height 401
click at [568, 376] on div "Stockpile Table Name Net Volume ( m 3 ) EX-04 -29.48" at bounding box center [545, 203] width 163 height 401
drag, startPoint x: 560, startPoint y: 431, endPoint x: 546, endPoint y: 418, distance: 19.1
click at [546, 418] on h2 "[PHONE_NUMBER]" at bounding box center [547, 420] width 155 height 10
drag, startPoint x: 546, startPoint y: 418, endPoint x: 501, endPoint y: 374, distance: 62.9
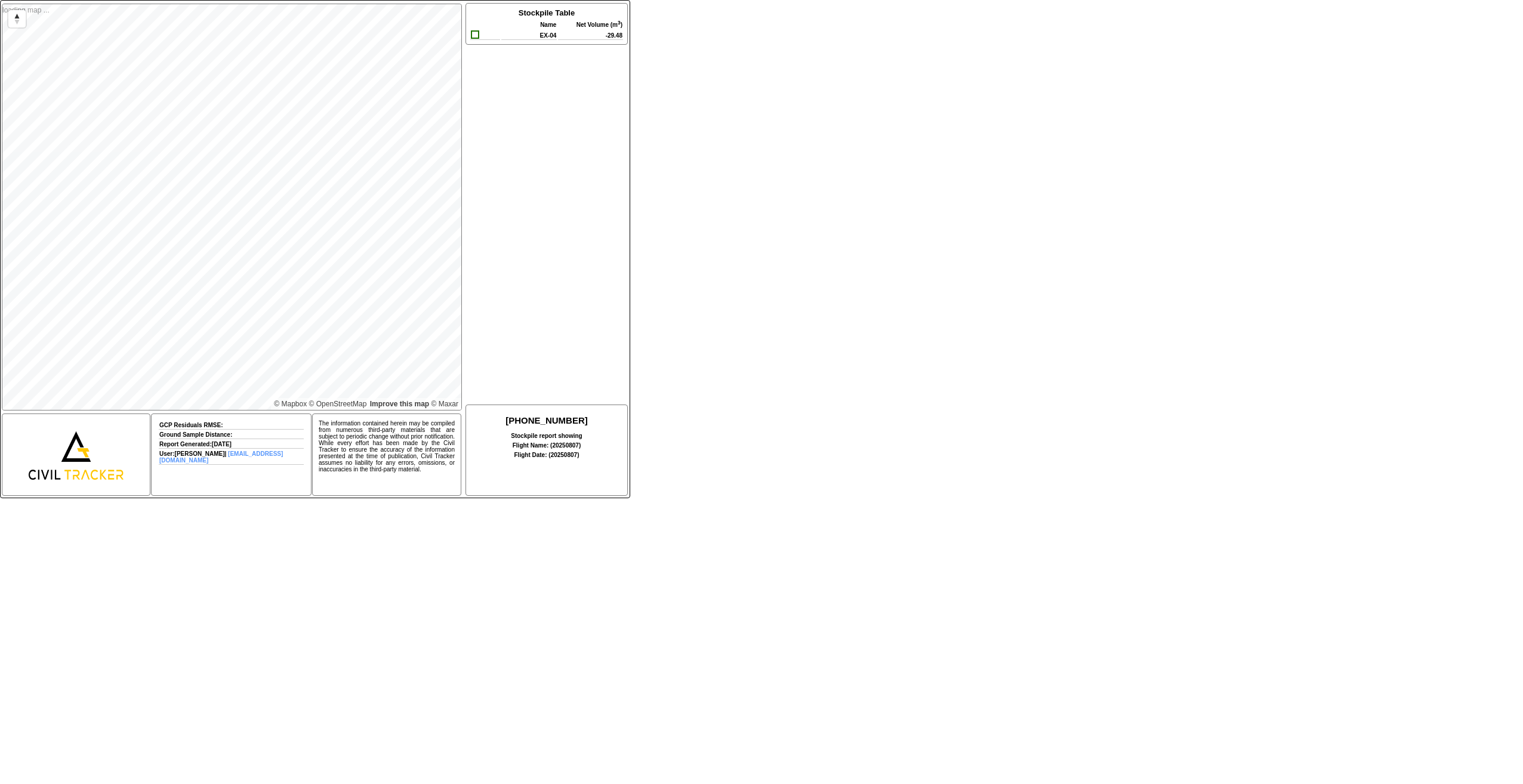
click at [488, 374] on div "Stockpile Table Name Net Volume ( m 3 ) EX-04 -29.48" at bounding box center [545, 203] width 163 height 401
click at [521, 372] on div "Stockpile Table Name Net Volume ( m 3 ) EX-04 -29.48" at bounding box center [545, 203] width 163 height 401
click at [553, 441] on div "3724-25-002 Stockpile report showing Flight Name: ( 20250807 ) Flight Date: ( 2…" at bounding box center [547, 450] width 163 height 92
drag, startPoint x: 553, startPoint y: 441, endPoint x: 552, endPoint y: 458, distance: 17.0
click at [552, 458] on div "3724-25-002 Stockpile report showing Flight Name: ( 20250807 ) Flight Date: ( 2…" at bounding box center [547, 450] width 163 height 92
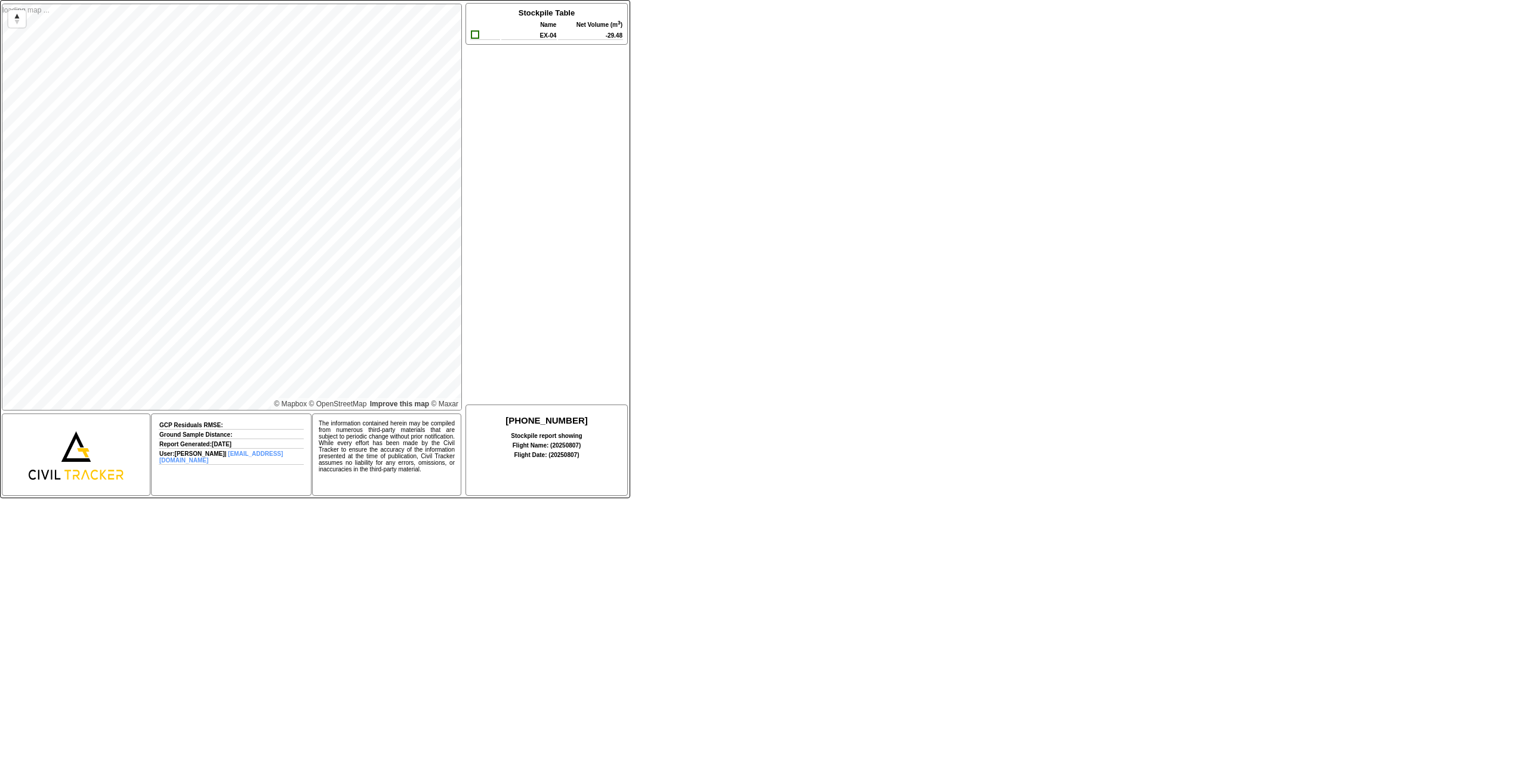
drag, startPoint x: 552, startPoint y: 458, endPoint x: 532, endPoint y: 337, distance: 122.6
click at [532, 339] on div "Stockpile Table Name Net Volume ( m 3 ) EX-04 -29.48" at bounding box center [545, 203] width 163 height 401
drag, startPoint x: 1481, startPoint y: 0, endPoint x: 1136, endPoint y: 148, distance: 375.4
click at [1136, 148] on div "loading map ... © Mapbox © OpenStreetMap Improve this map © Maxar GCP Residuals…" at bounding box center [762, 242] width 1523 height 484
drag, startPoint x: 602, startPoint y: 36, endPoint x: 624, endPoint y: 36, distance: 22.0
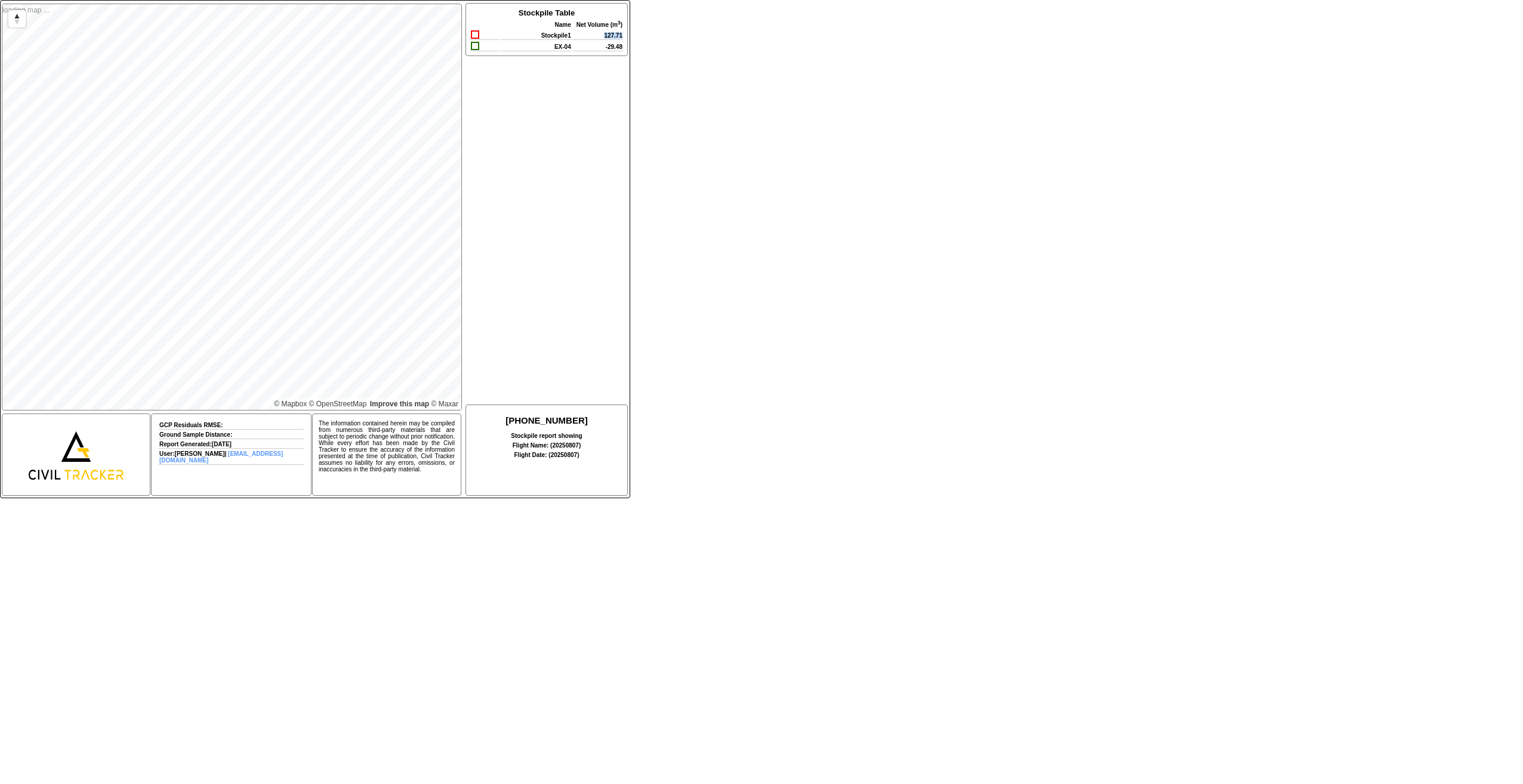
click at [624, 36] on div "Stockpile Table Name Net Volume ( m 3 ) Stockpile1 127.71 EX-04 -29.48" at bounding box center [547, 30] width 163 height 53
drag, startPoint x: 624, startPoint y: 36, endPoint x: 601, endPoint y: 49, distance: 26.4
click at [607, 50] on td "-29.48" at bounding box center [598, 46] width 50 height 10
drag, startPoint x: 601, startPoint y: 49, endPoint x: 629, endPoint y: 50, distance: 28.0
click at [629, 50] on div "loading map ... © Mapbox © OpenStreetMap Improve this map © Maxar GCP Residuals…" at bounding box center [315, 249] width 630 height 498
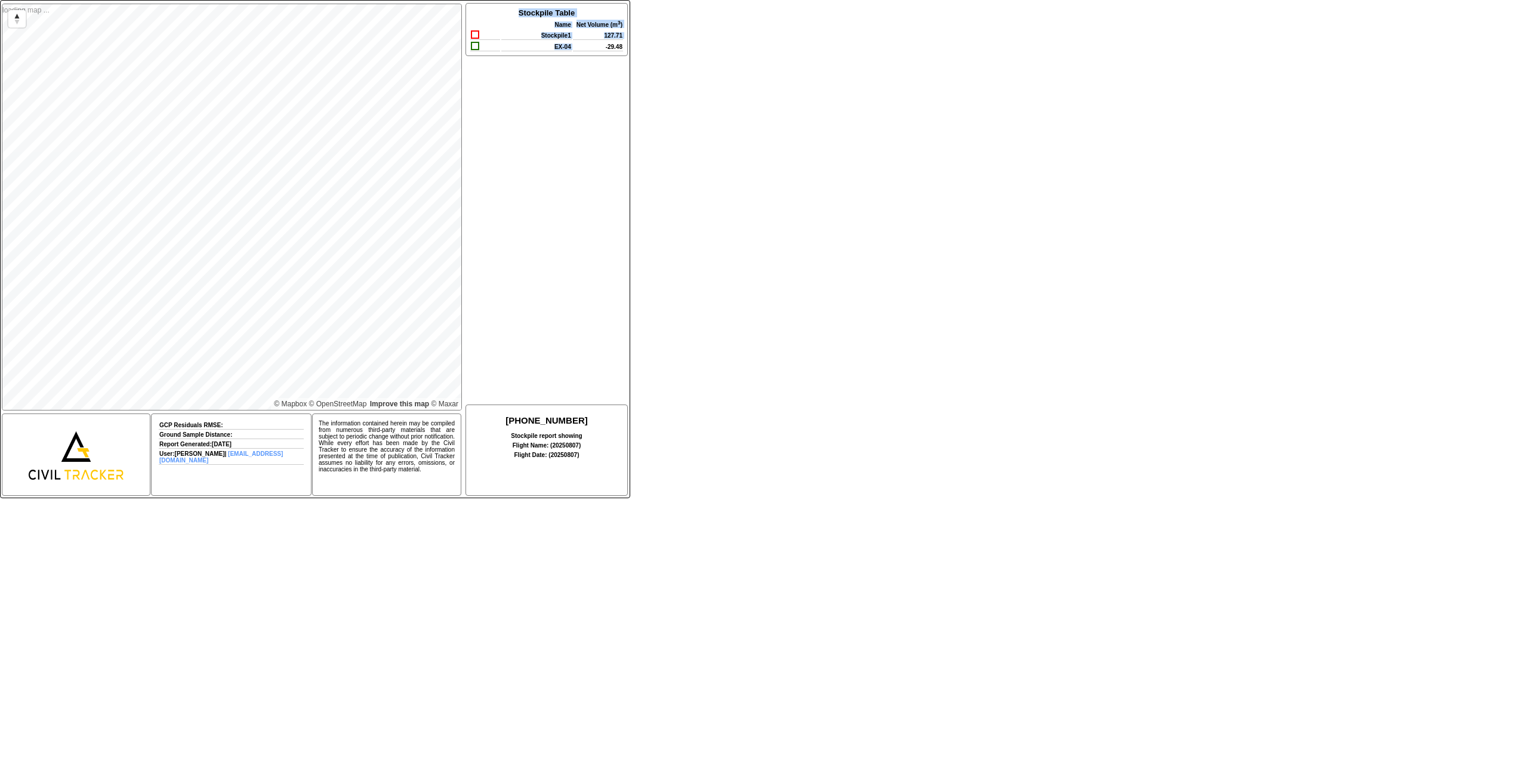
click at [718, 292] on div "loading map ... © Mapbox © OpenStreetMap Improve this map © Maxar GCP Residuals…" at bounding box center [762, 242] width 1523 height 484
click at [1279, 134] on div "loading map ... © Mapbox © OpenStreetMap Improve this map © Maxar GCP Residuals…" at bounding box center [762, 242] width 1523 height 484
